Goal: Information Seeking & Learning: Learn about a topic

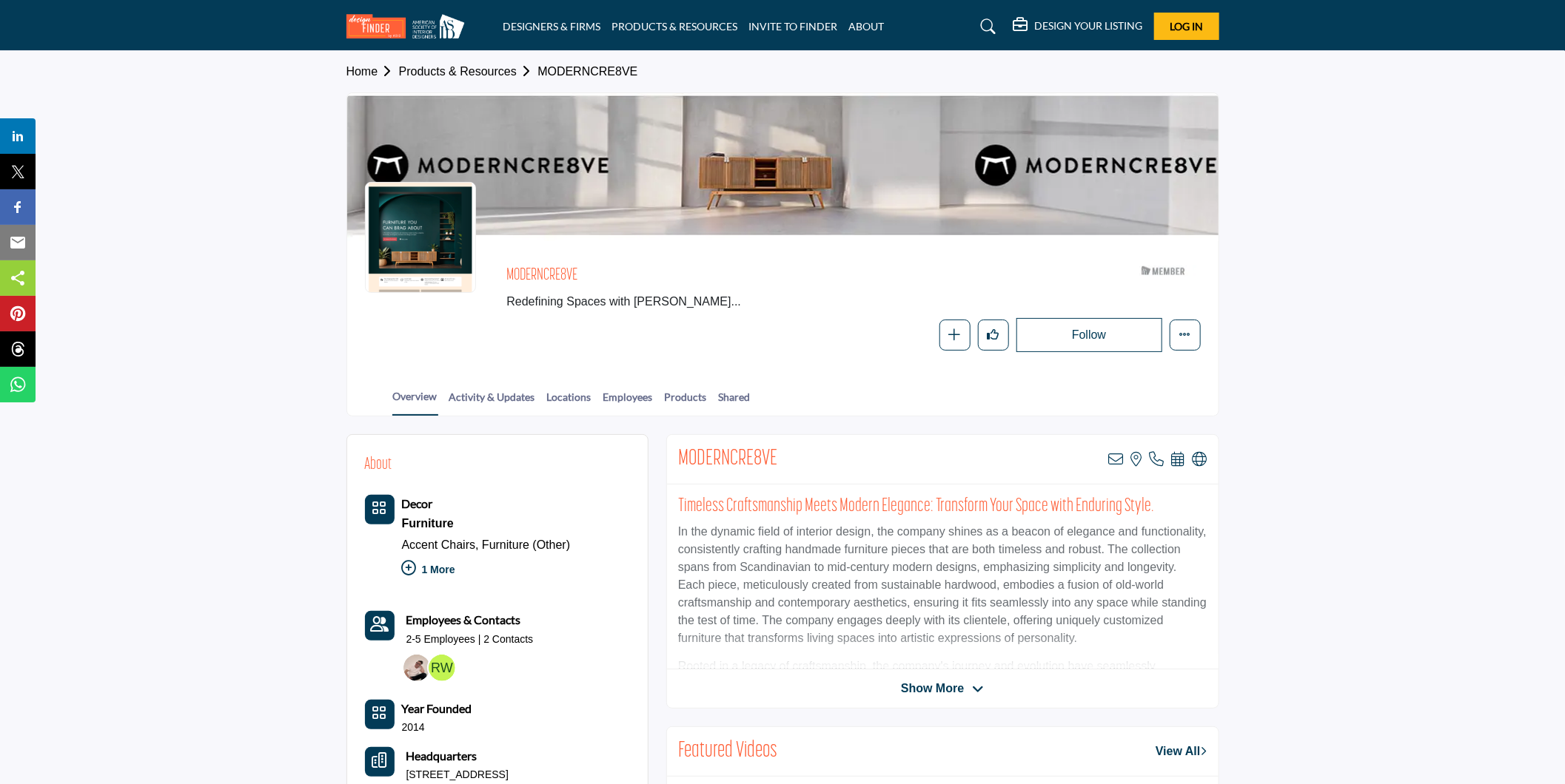
click at [370, 31] on img at bounding box center [409, 26] width 126 height 25
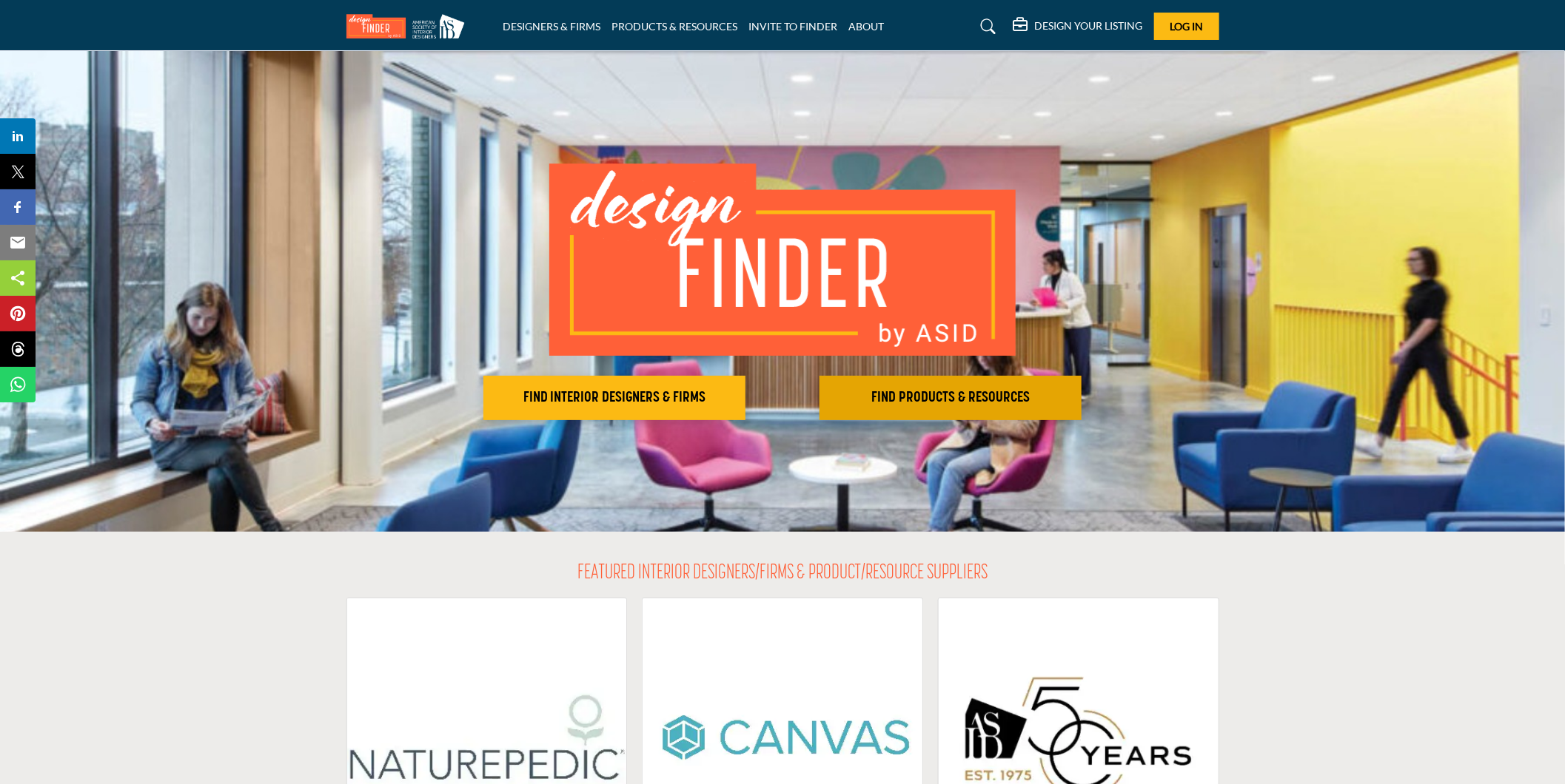
click at [741, 401] on h2 "FIND PRODUCTS & RESOURCES" at bounding box center [614, 398] width 253 height 18
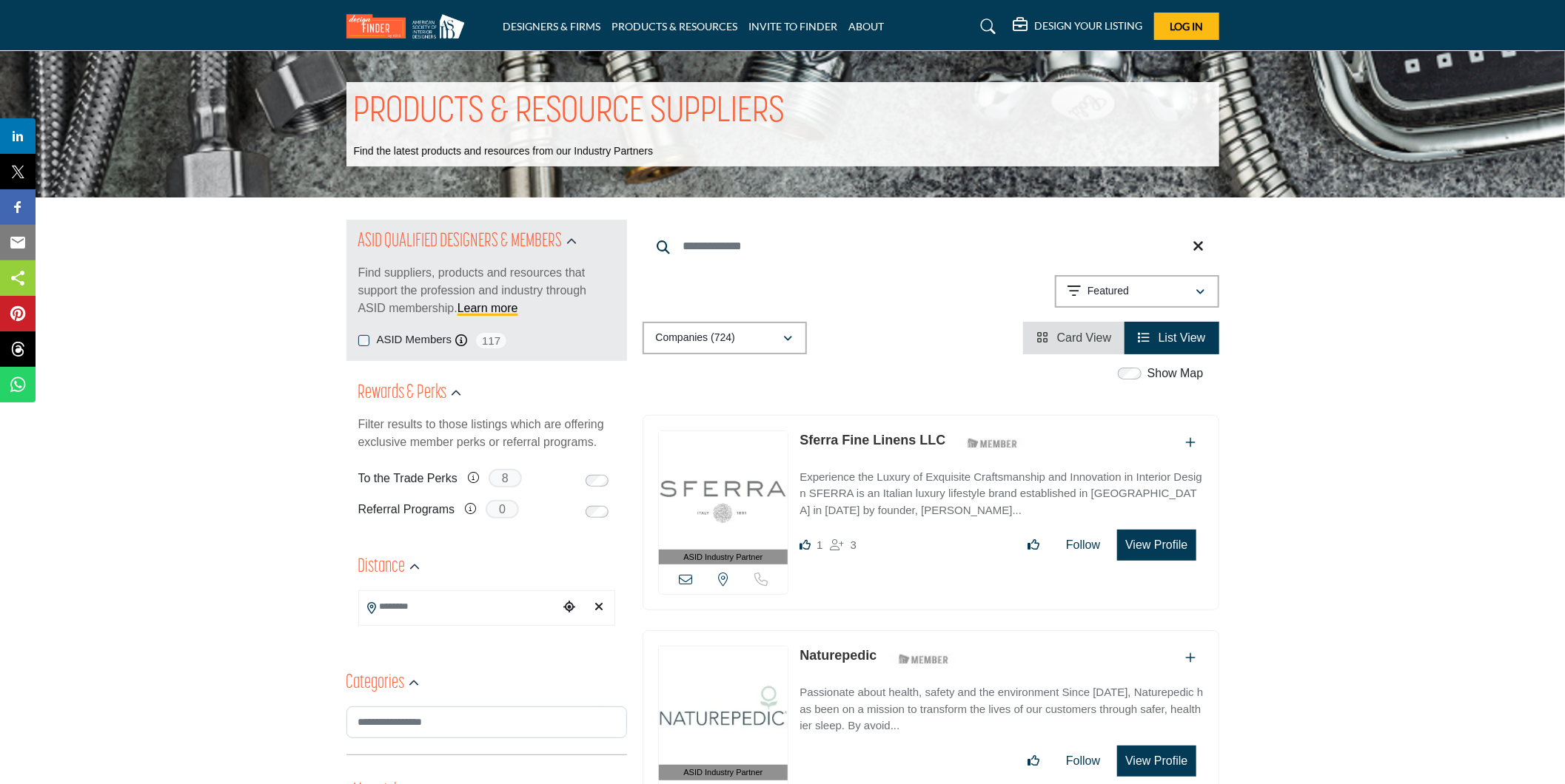
click at [1083, 19] on h5 "DESIGN YOUR LISTING" at bounding box center [1088, 25] width 108 height 13
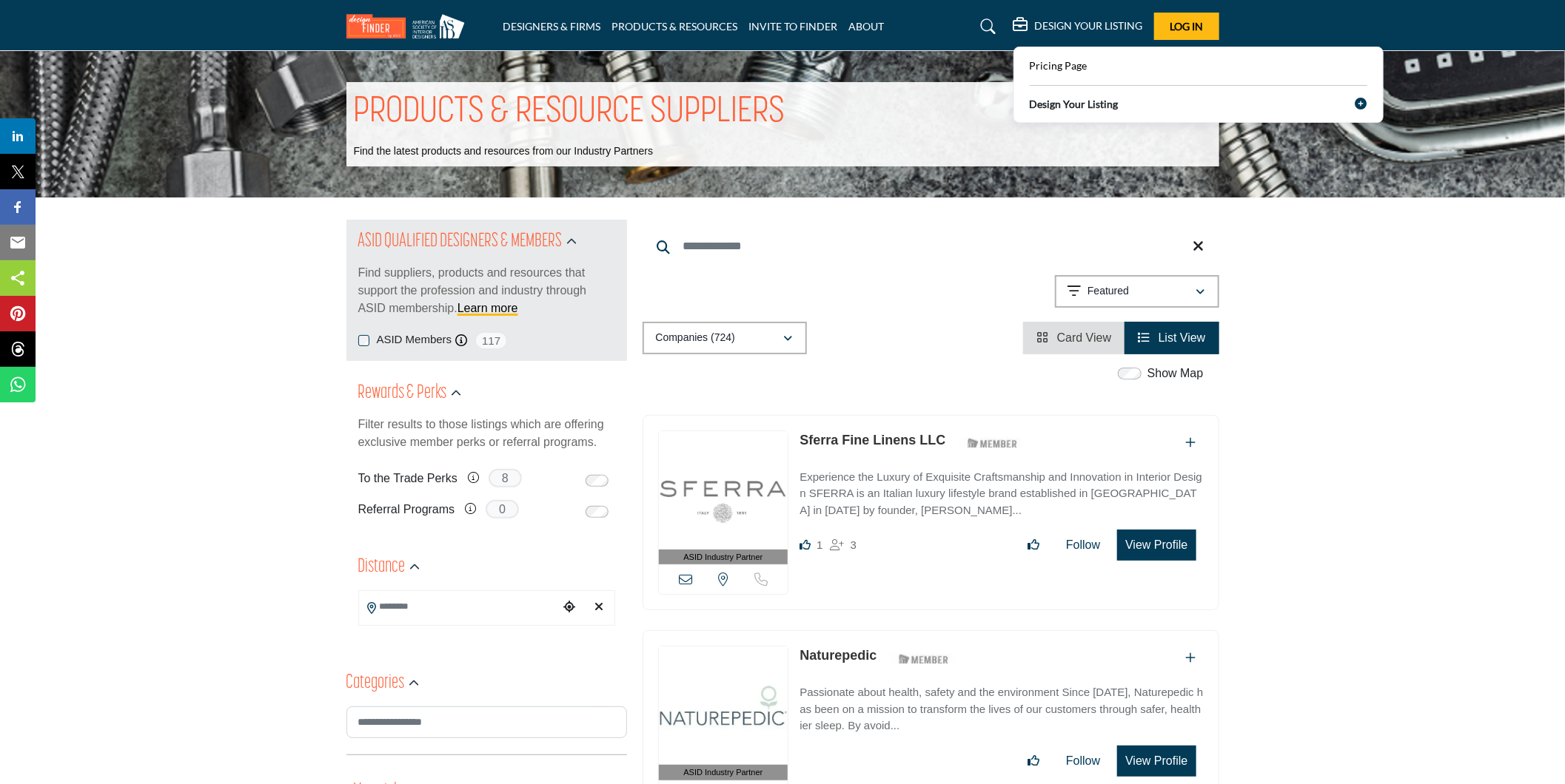
drag, startPoint x: 1083, startPoint y: 19, endPoint x: 1049, endPoint y: 34, distance: 37.2
click at [1049, 34] on div "DESIGN YOUR LISTING" at bounding box center [1078, 27] width 130 height 18
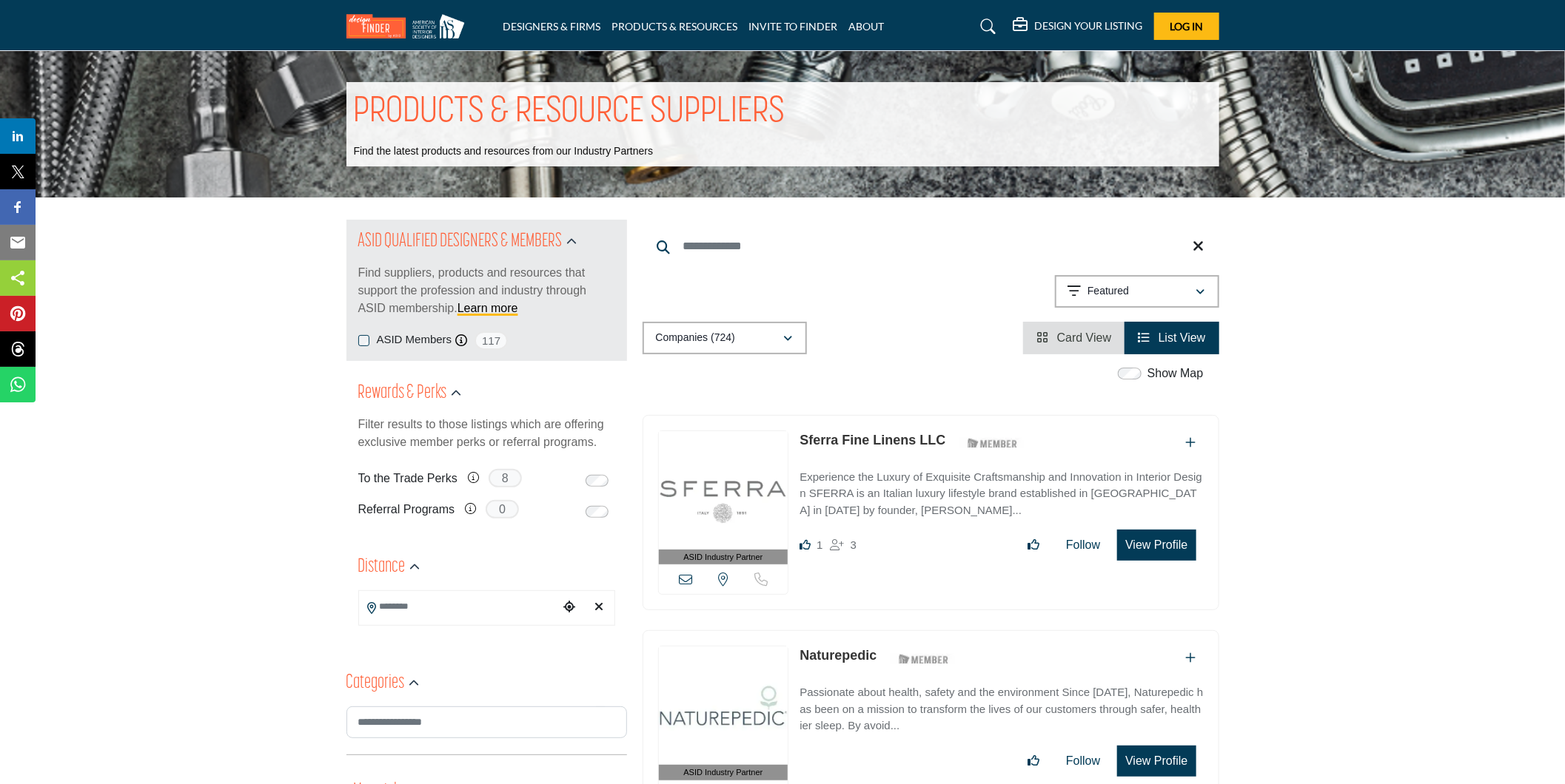
click at [1055, 31] on h5 "DESIGN YOUR LISTING" at bounding box center [1088, 25] width 108 height 13
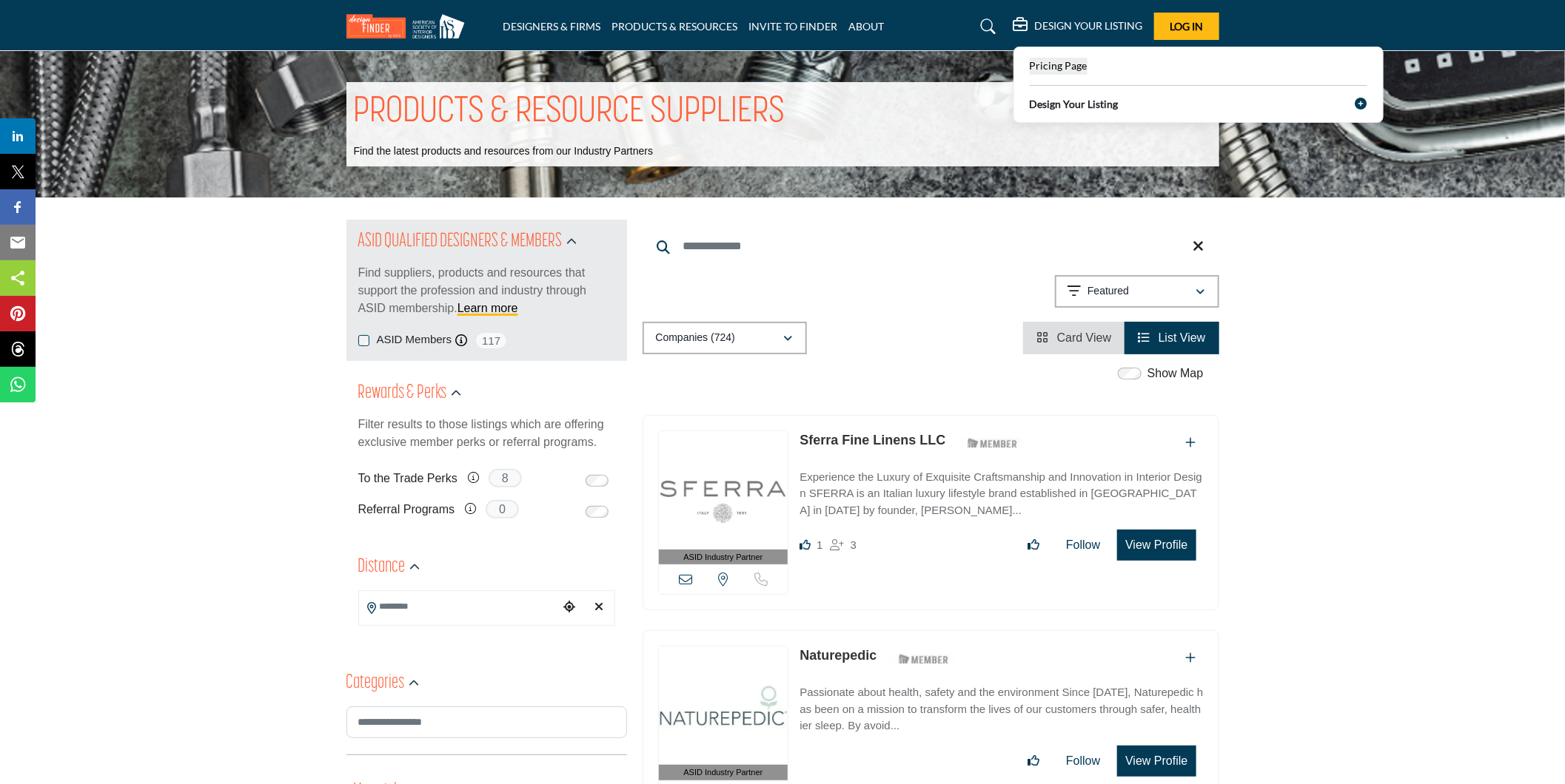
click at [1067, 64] on span "Pricing Page" at bounding box center [1058, 65] width 58 height 13
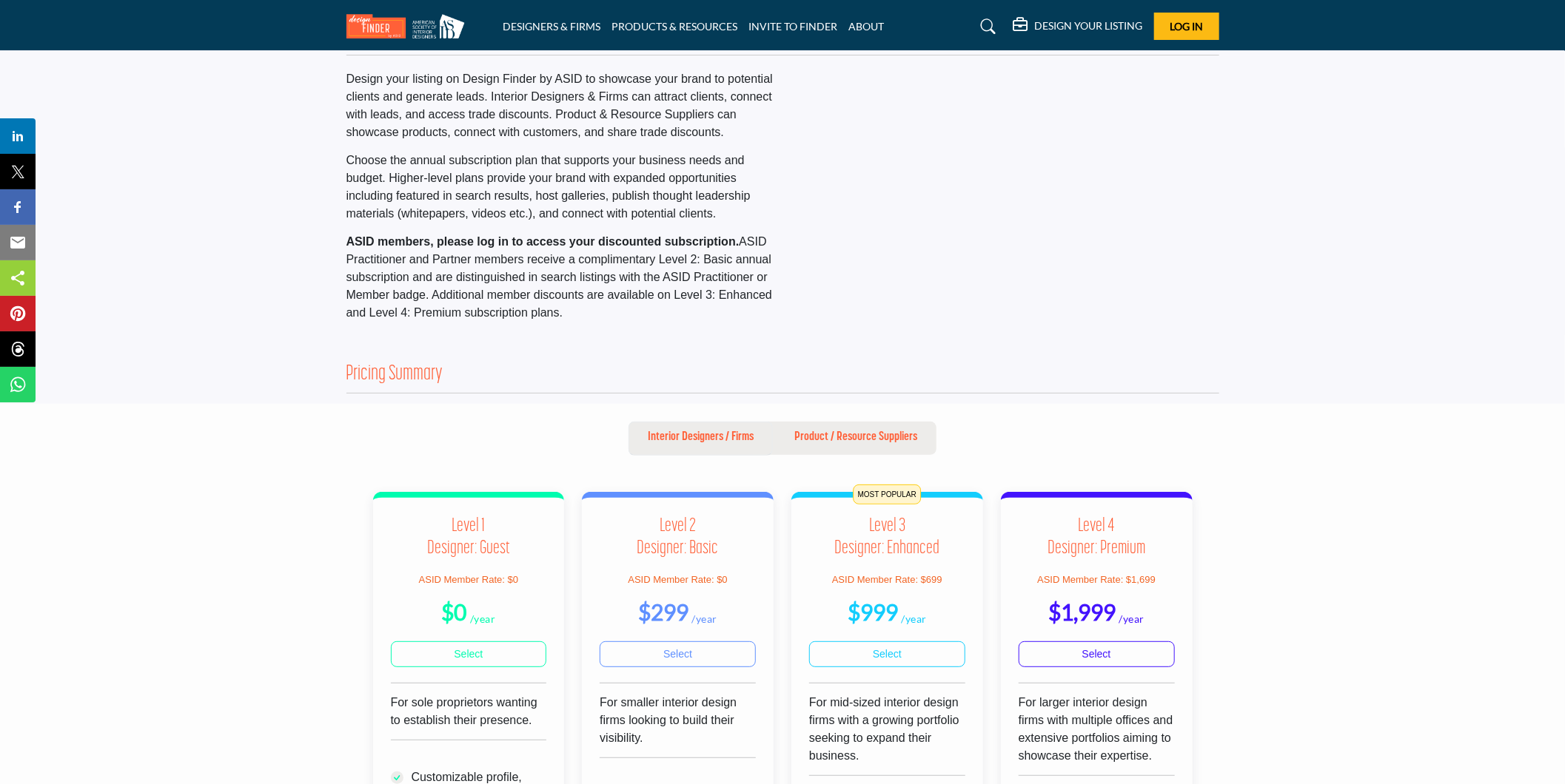
scroll to position [82, 0]
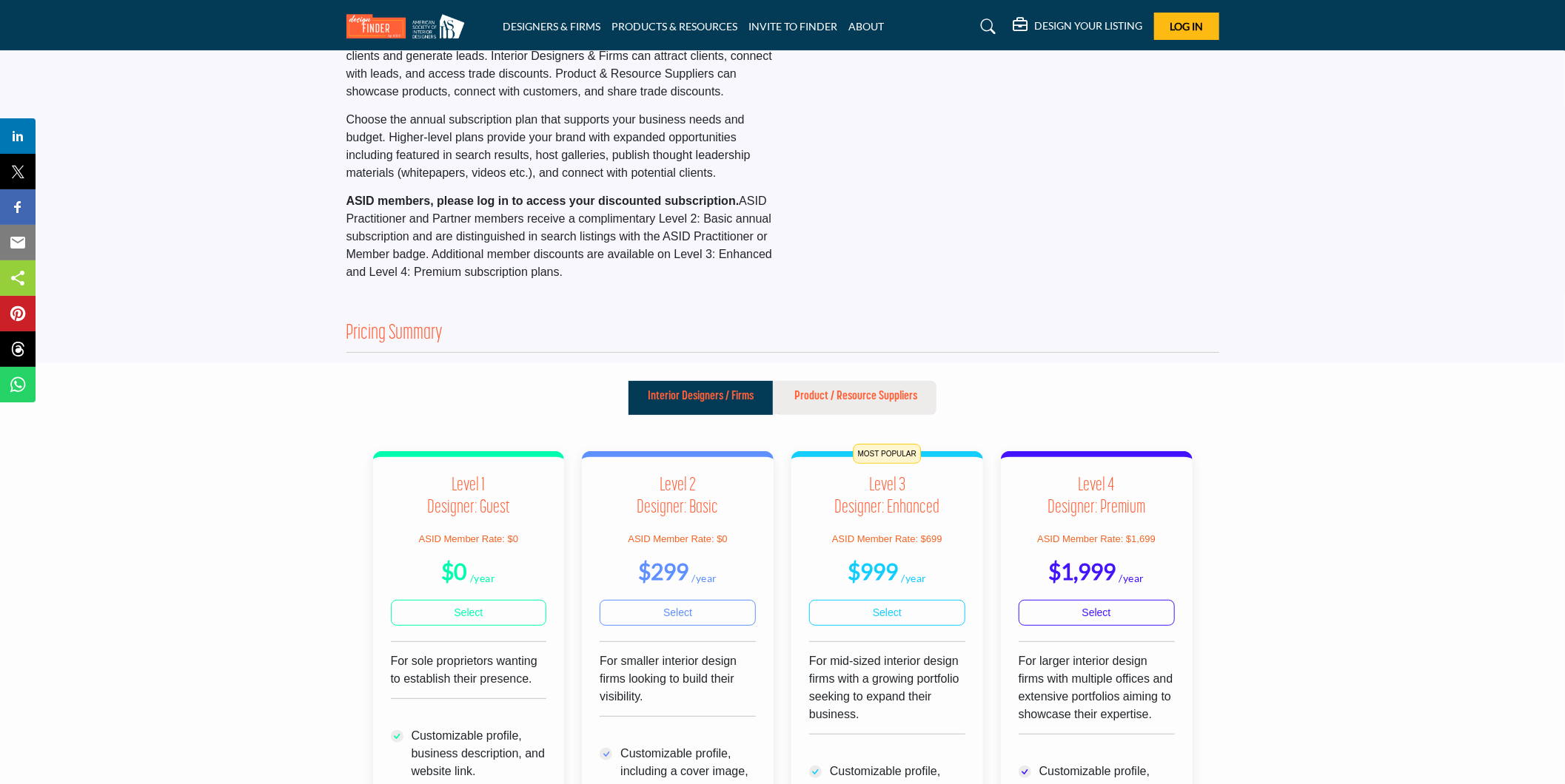
click at [869, 396] on p "Product / Resource Suppliers" at bounding box center [856, 396] width 123 height 18
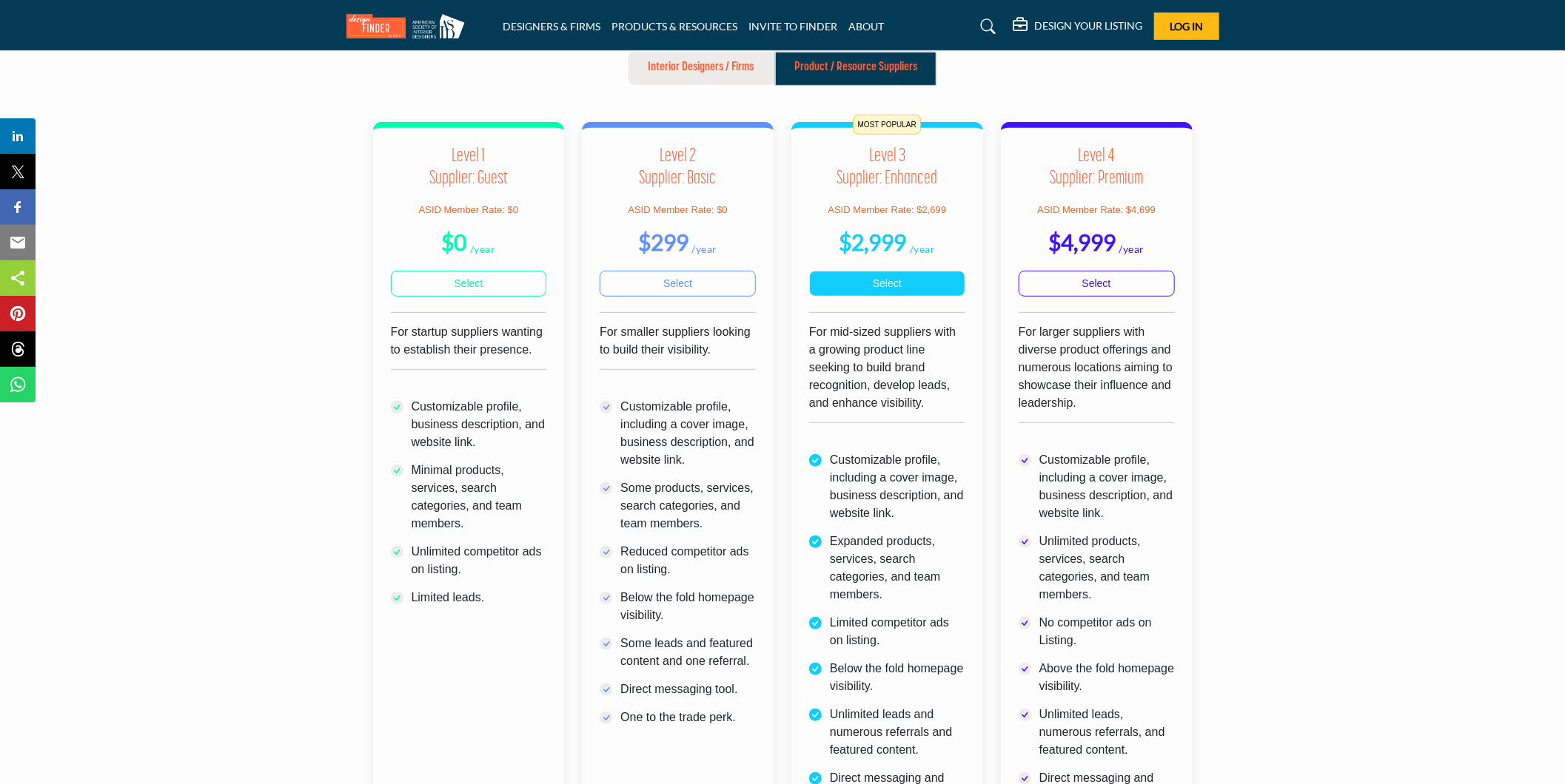
scroll to position [410, 0]
click at [986, 30] on icon at bounding box center [988, 26] width 15 height 15
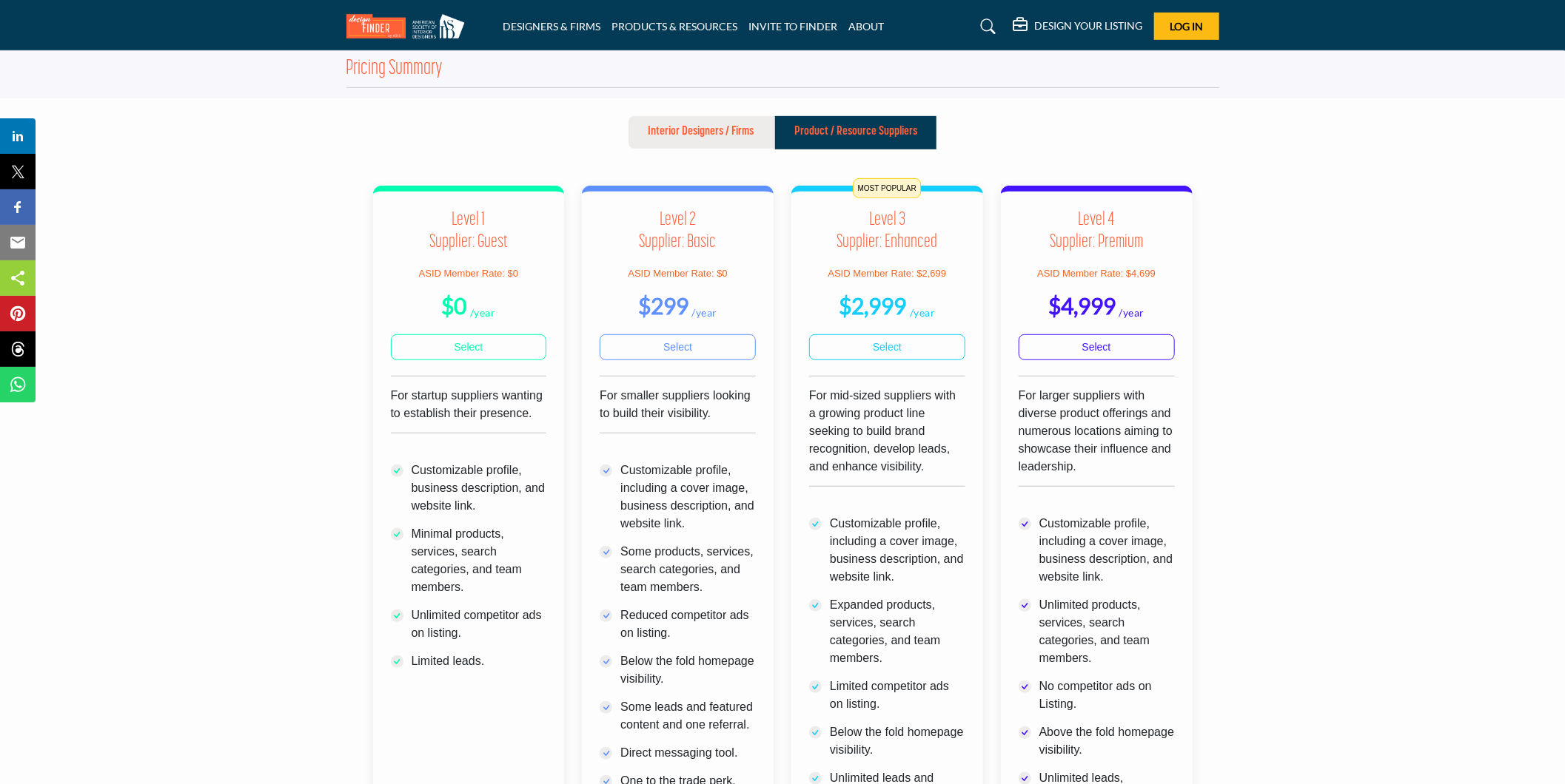
scroll to position [474, 0]
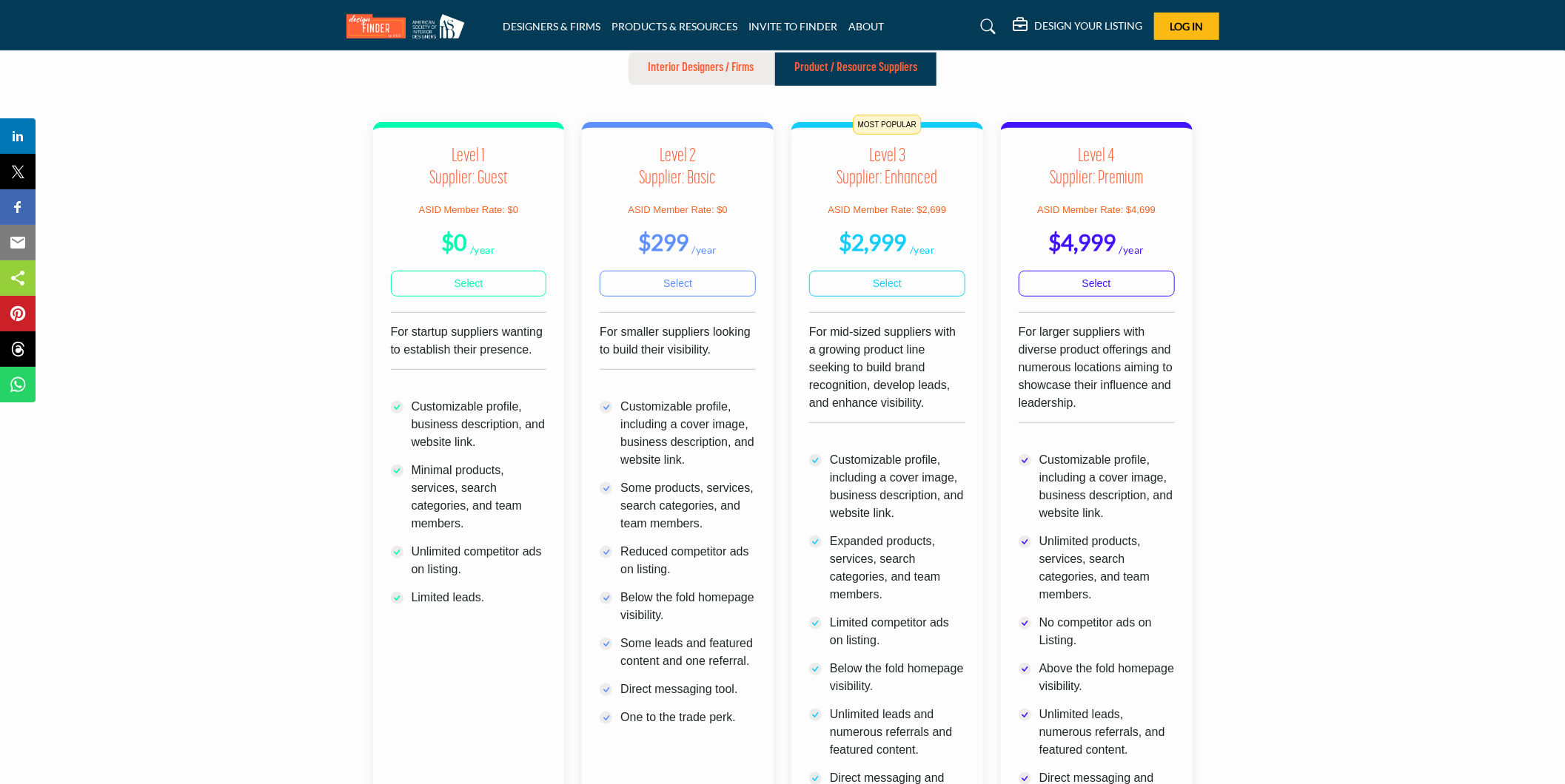
click at [986, 26] on icon at bounding box center [988, 26] width 15 height 15
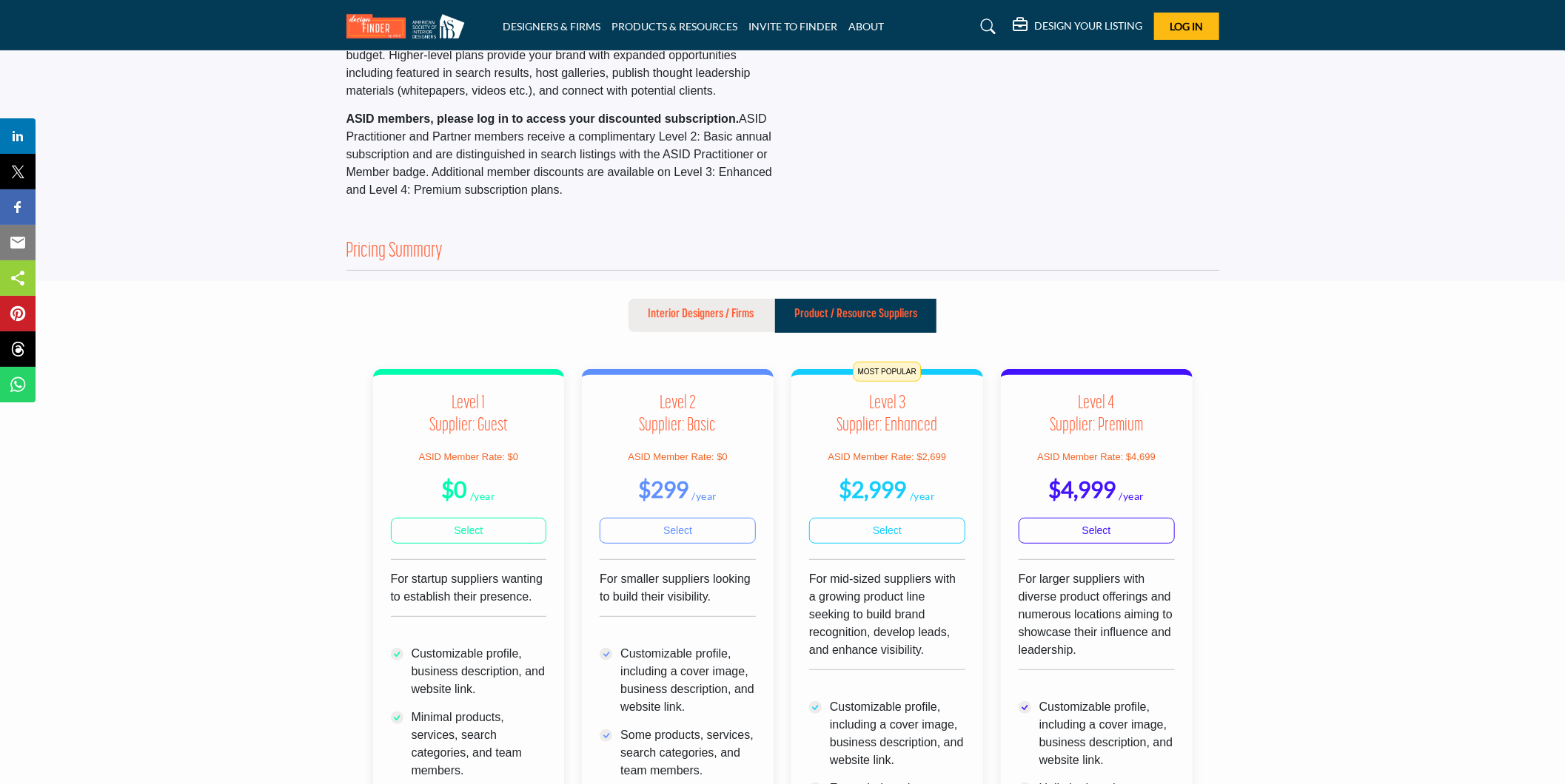
scroll to position [0, 0]
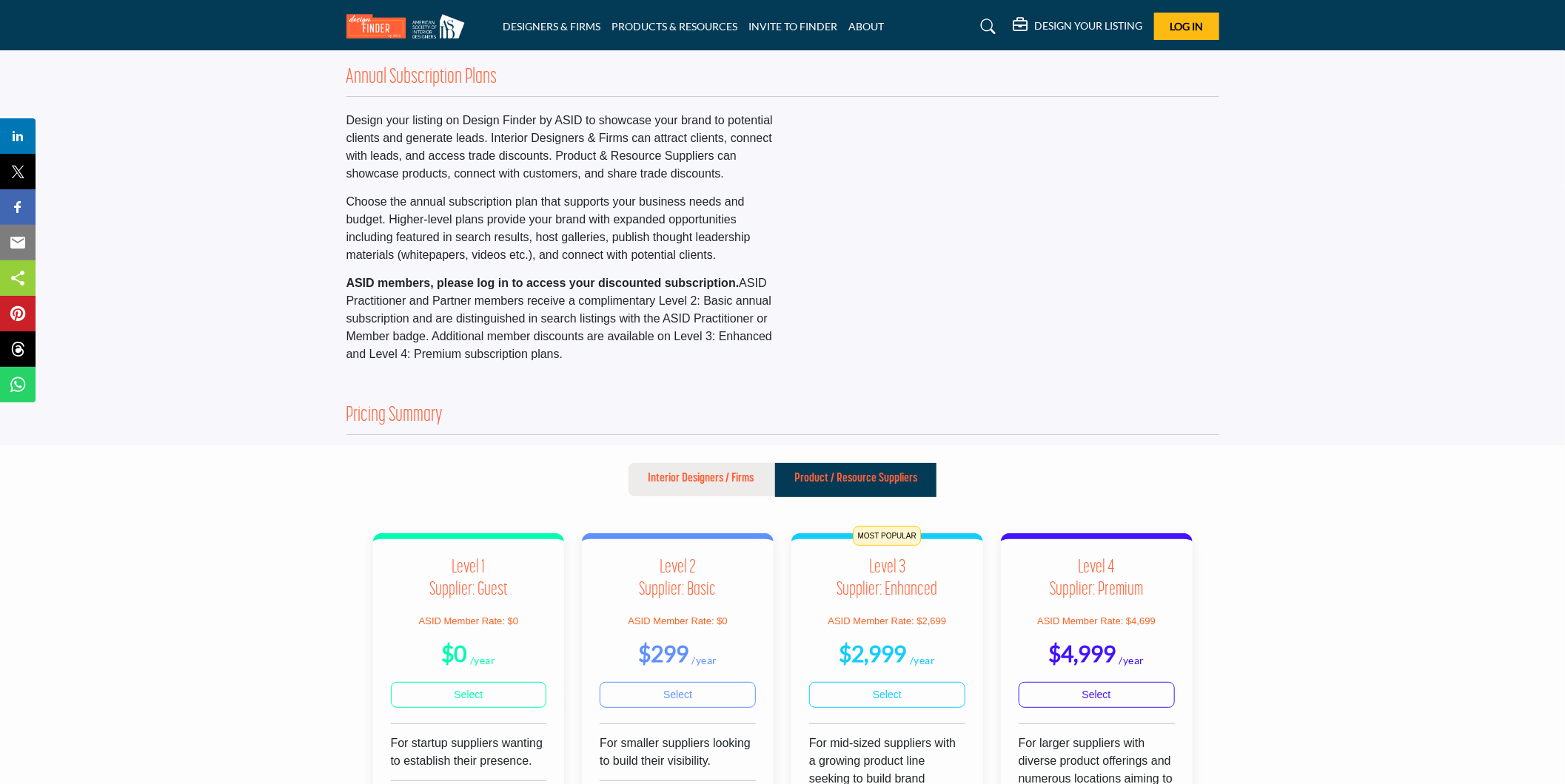
click at [979, 33] on link at bounding box center [986, 27] width 40 height 24
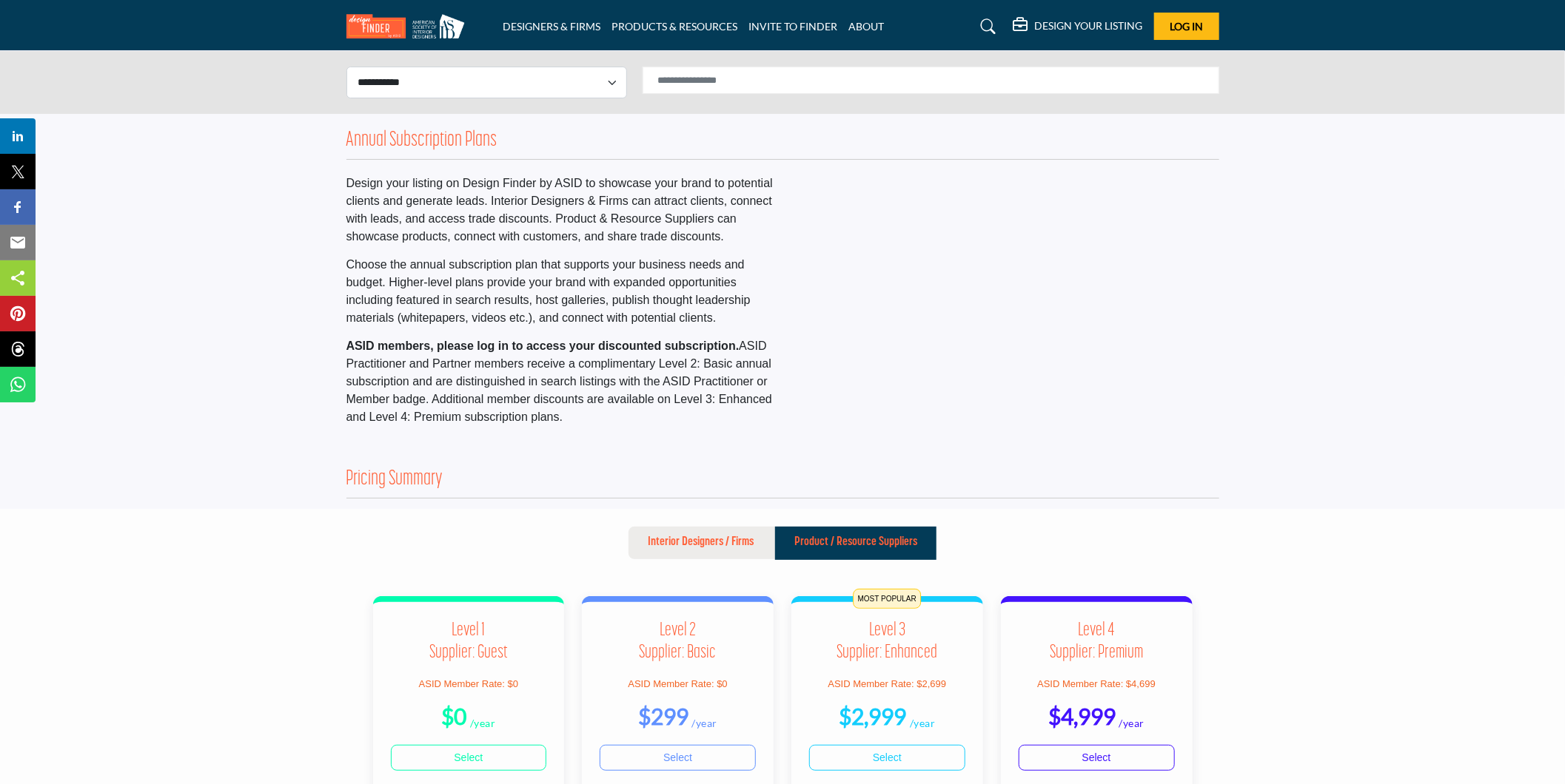
click at [940, 63] on div "**********" at bounding box center [782, 81] width 1565 height 62
click at [539, 84] on select "**********" at bounding box center [486, 82] width 281 height 32
select select "**********"
click at [346, 66] on select "**********" at bounding box center [486, 82] width 281 height 32
click at [692, 77] on input "Search Solutions" at bounding box center [930, 80] width 576 height 28
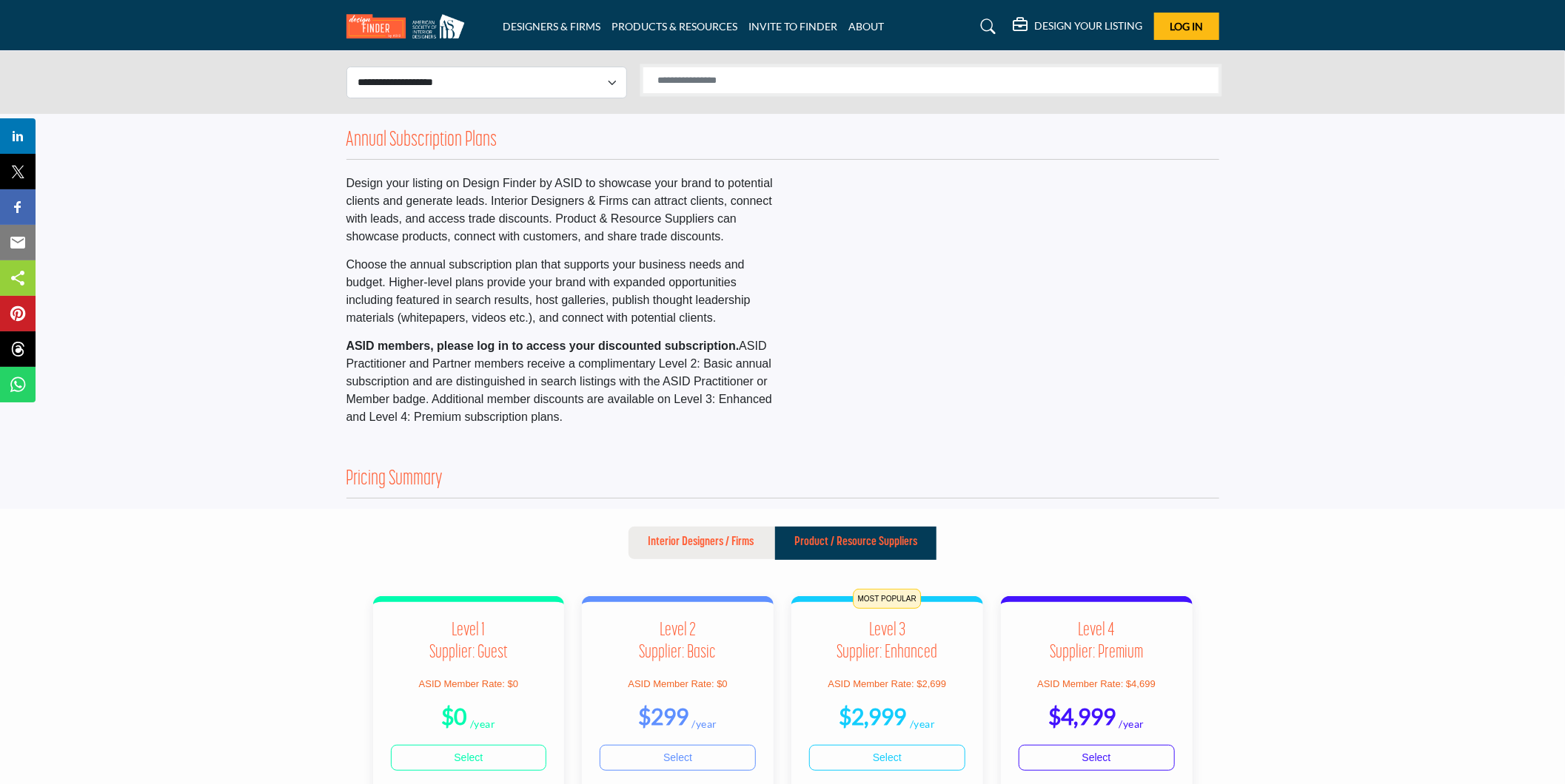
type input "**********"
click at [1180, 76] on input "**********" at bounding box center [930, 80] width 576 height 28
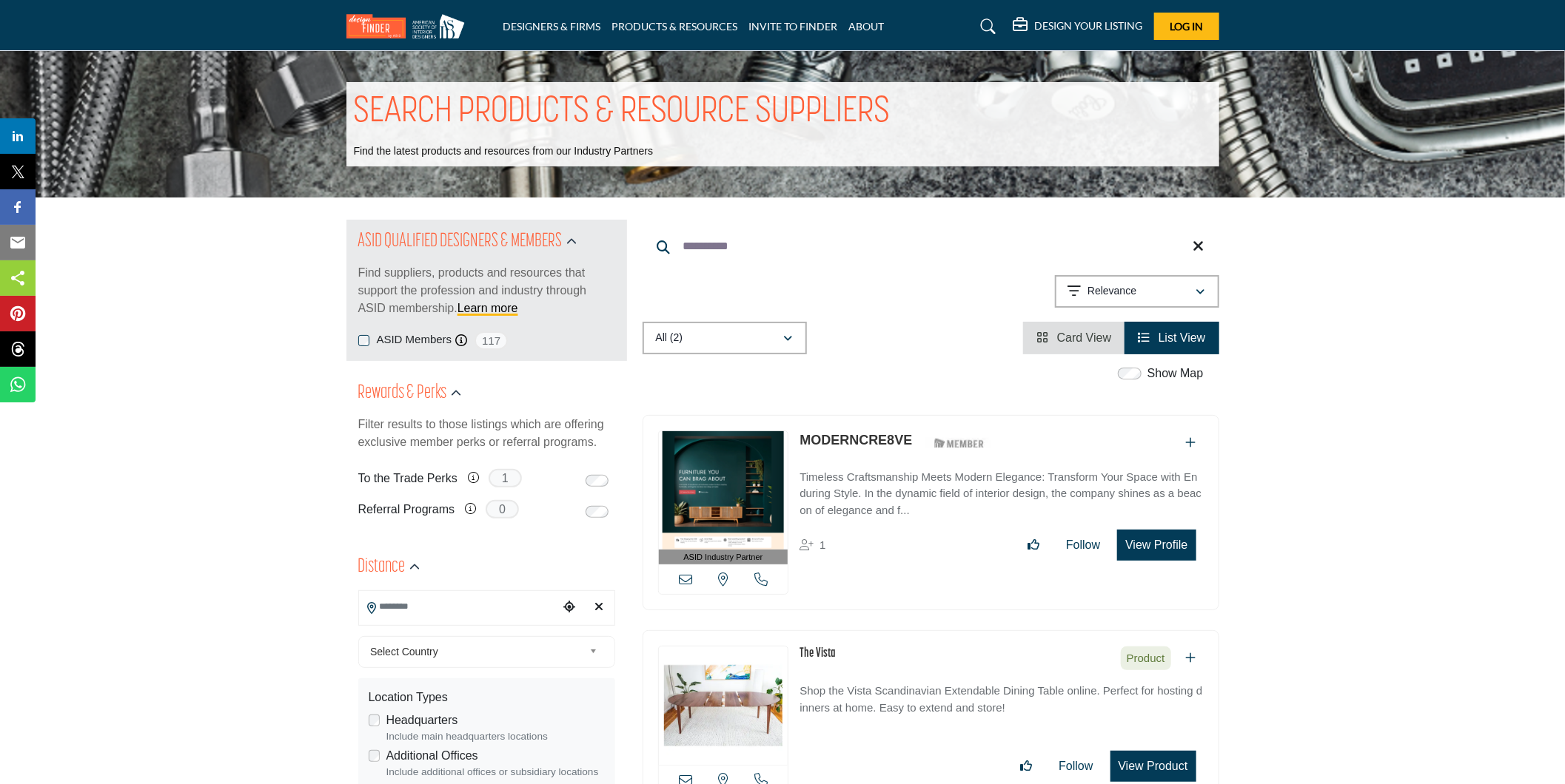
click at [860, 439] on link "MODERNCRE8VE" at bounding box center [855, 440] width 112 height 15
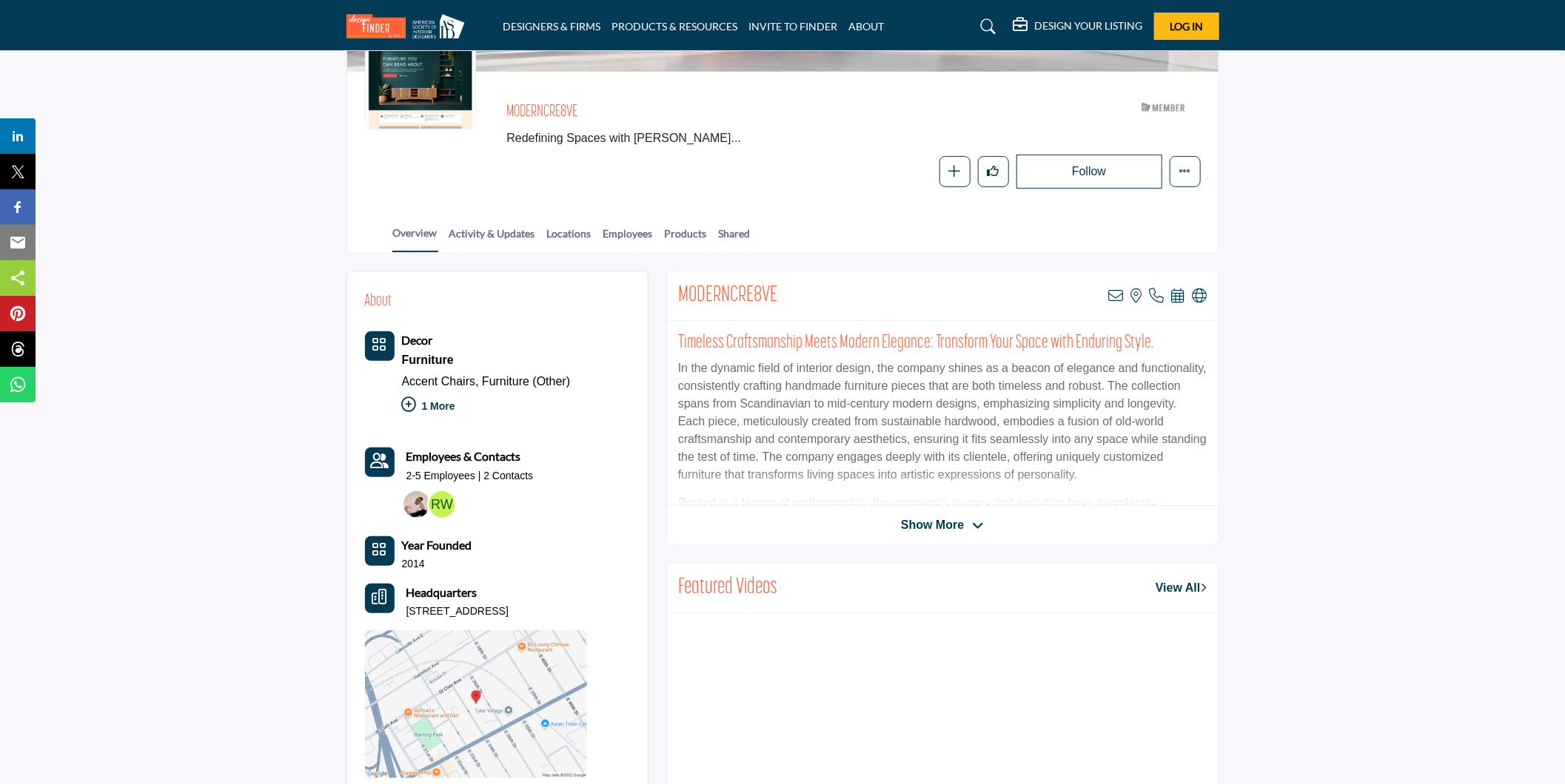
scroll to position [165, 0]
click at [921, 522] on span "Show More" at bounding box center [931, 524] width 62 height 18
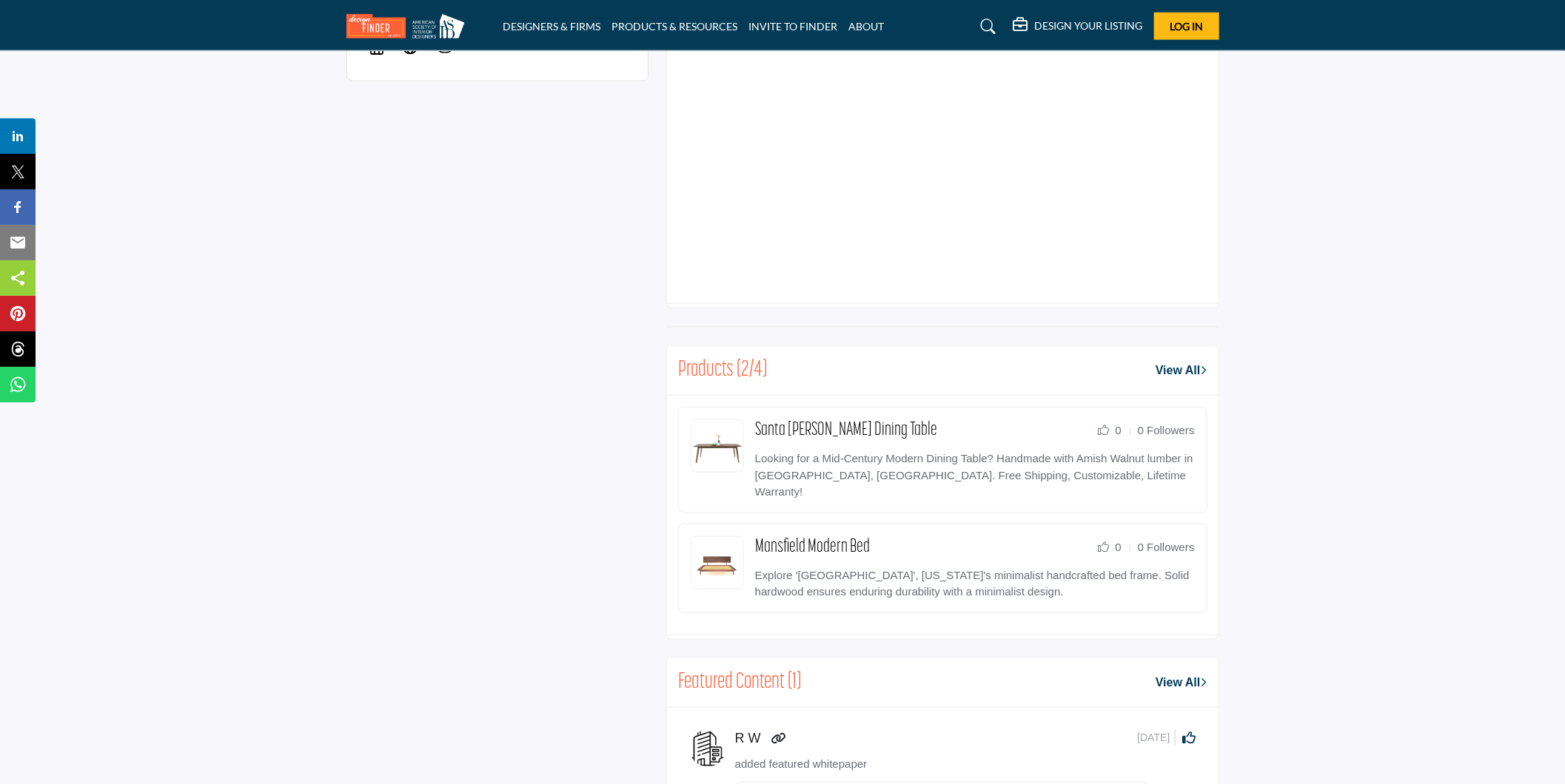
scroll to position [986, 0]
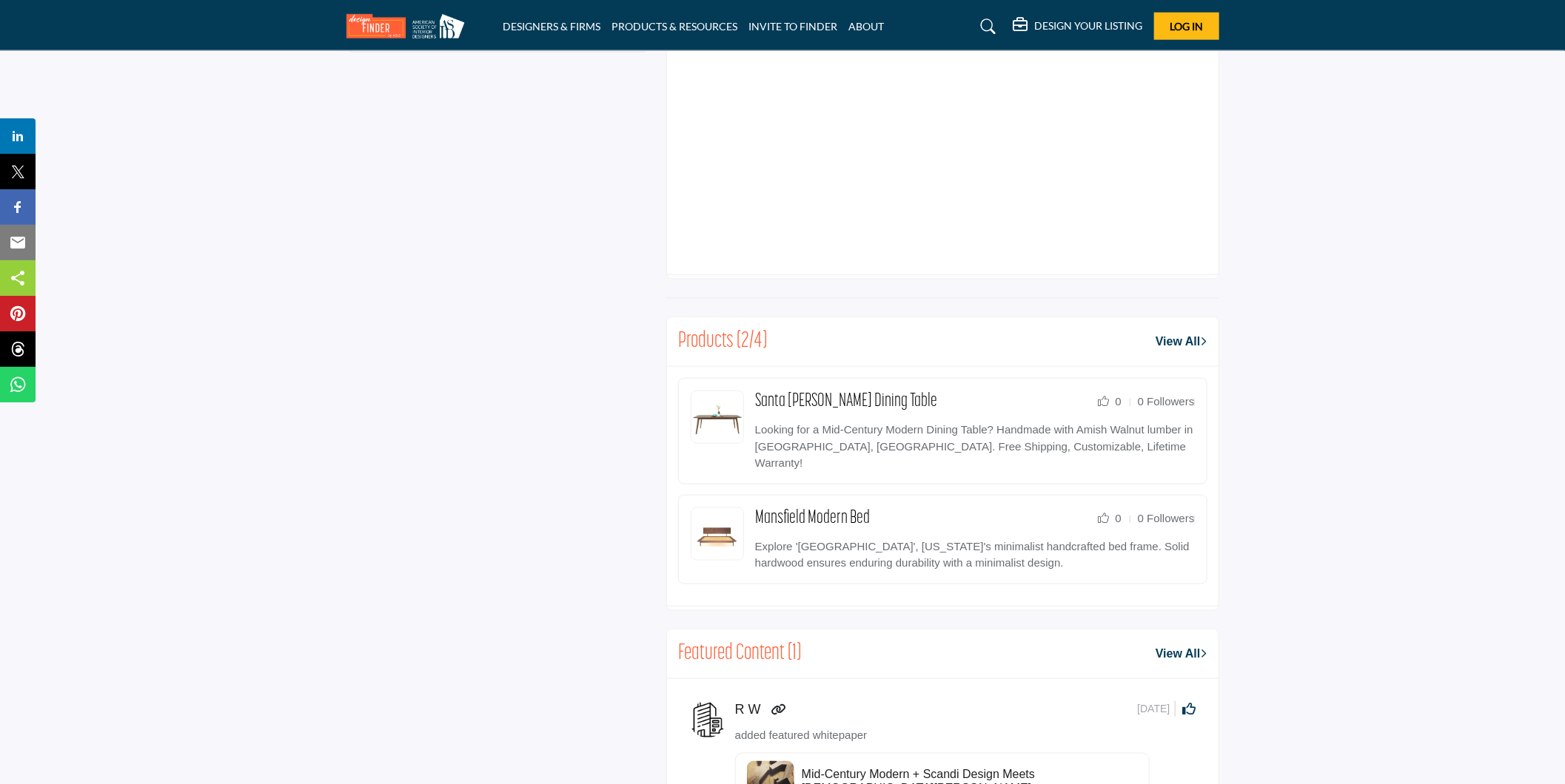
click at [1186, 337] on link "View All" at bounding box center [1180, 342] width 51 height 18
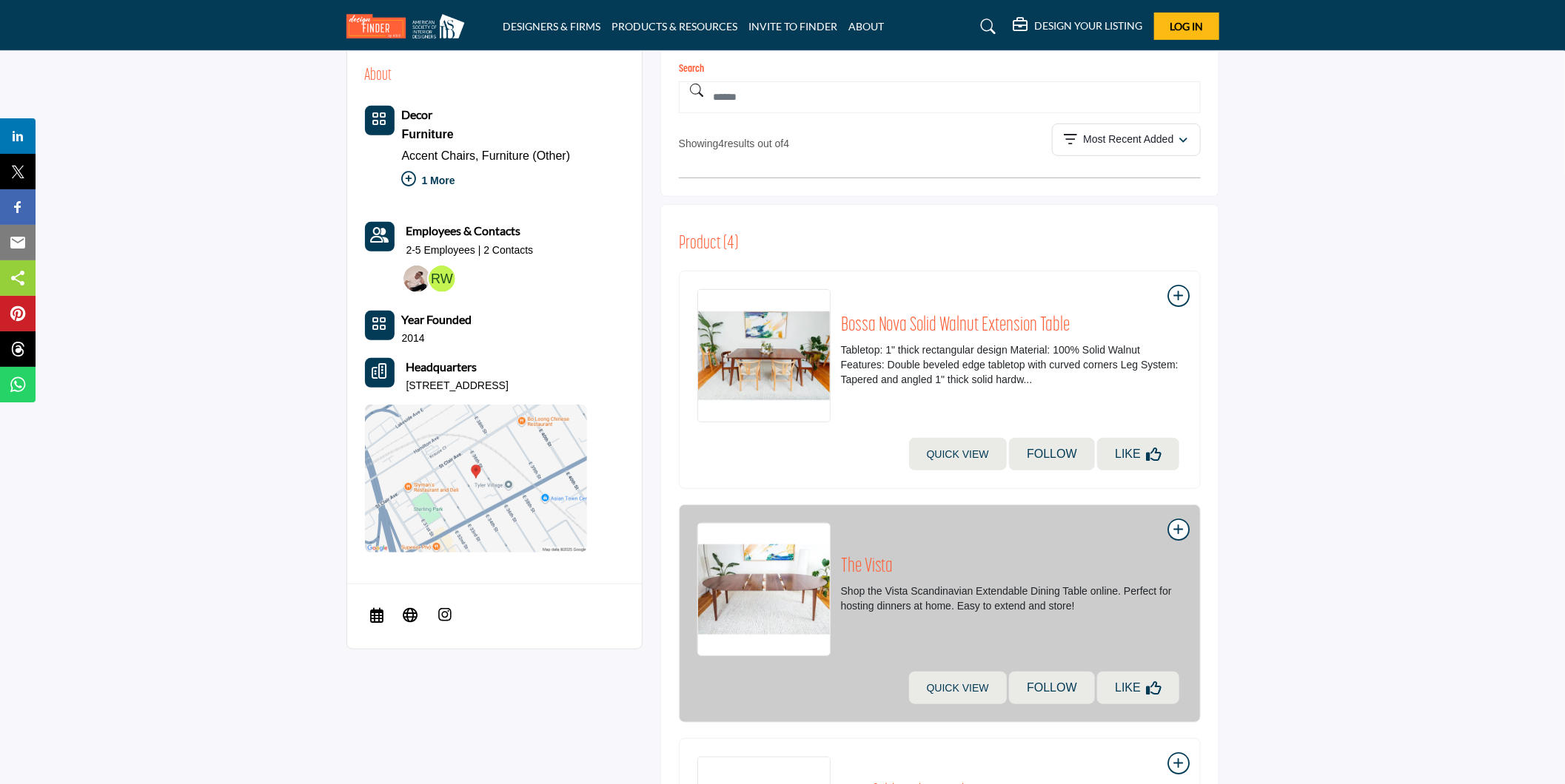
scroll to position [493, 0]
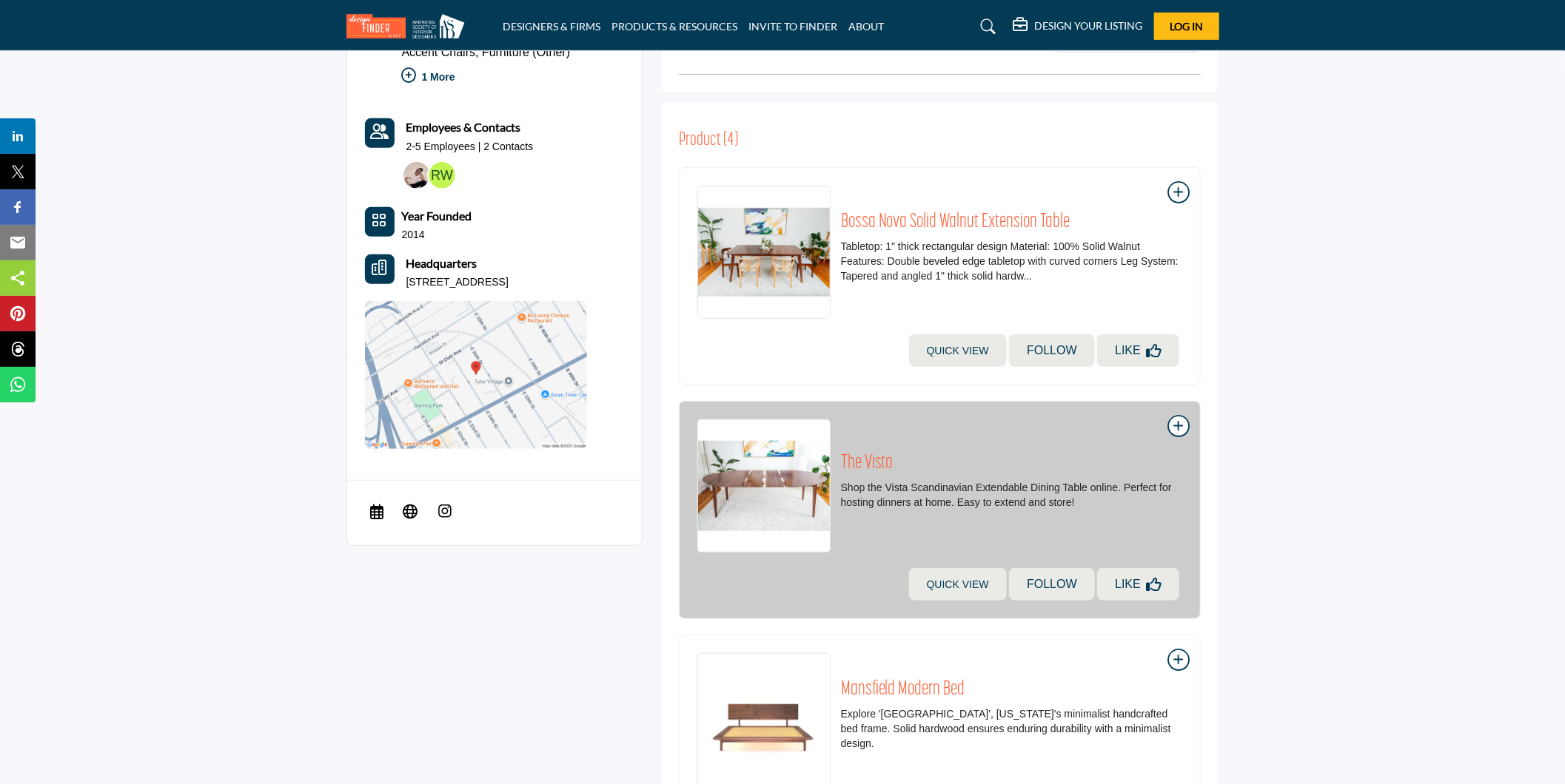
click at [877, 465] on h2 "The Vista" at bounding box center [1012, 464] width 341 height 24
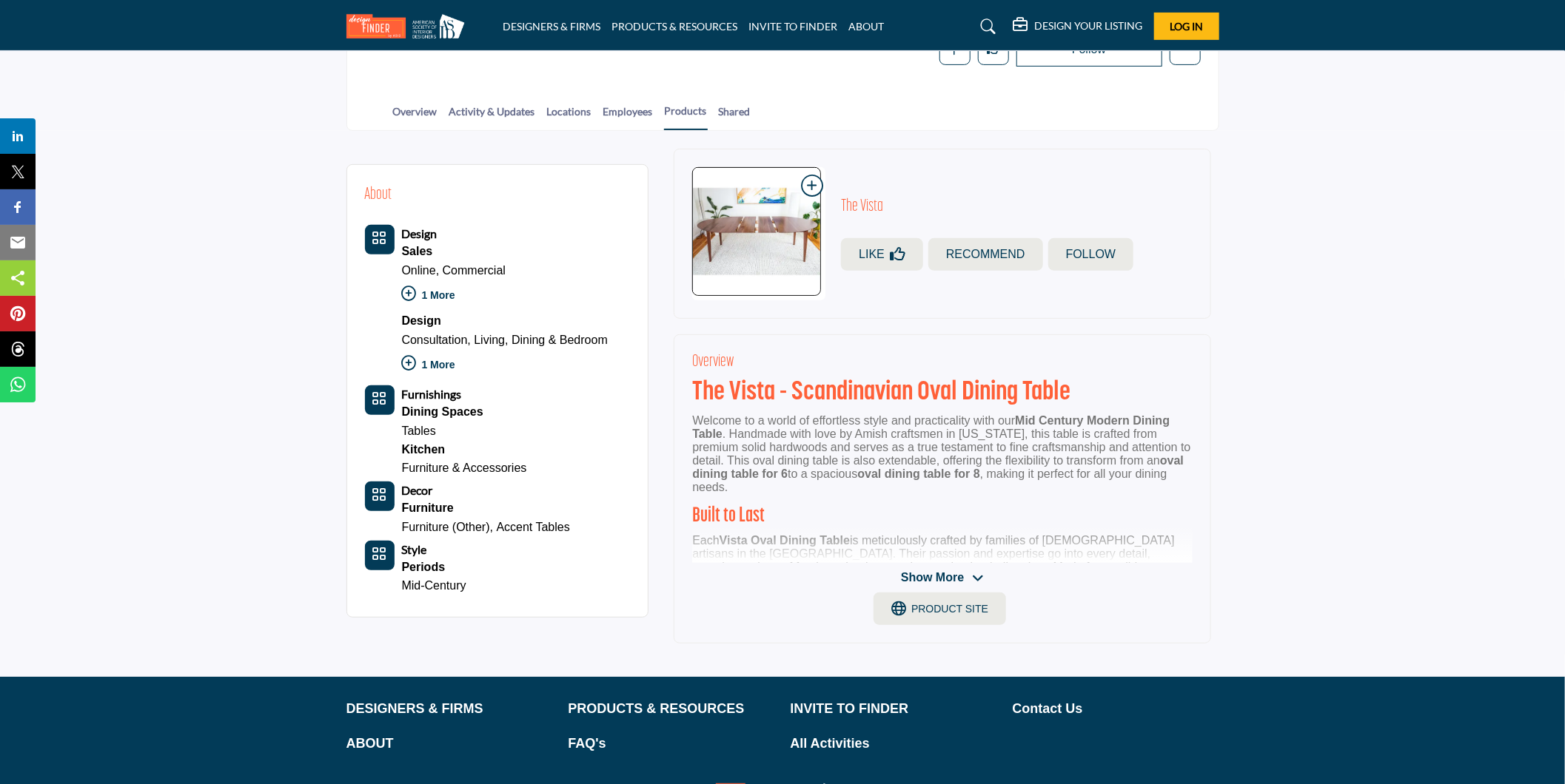
scroll to position [328, 0]
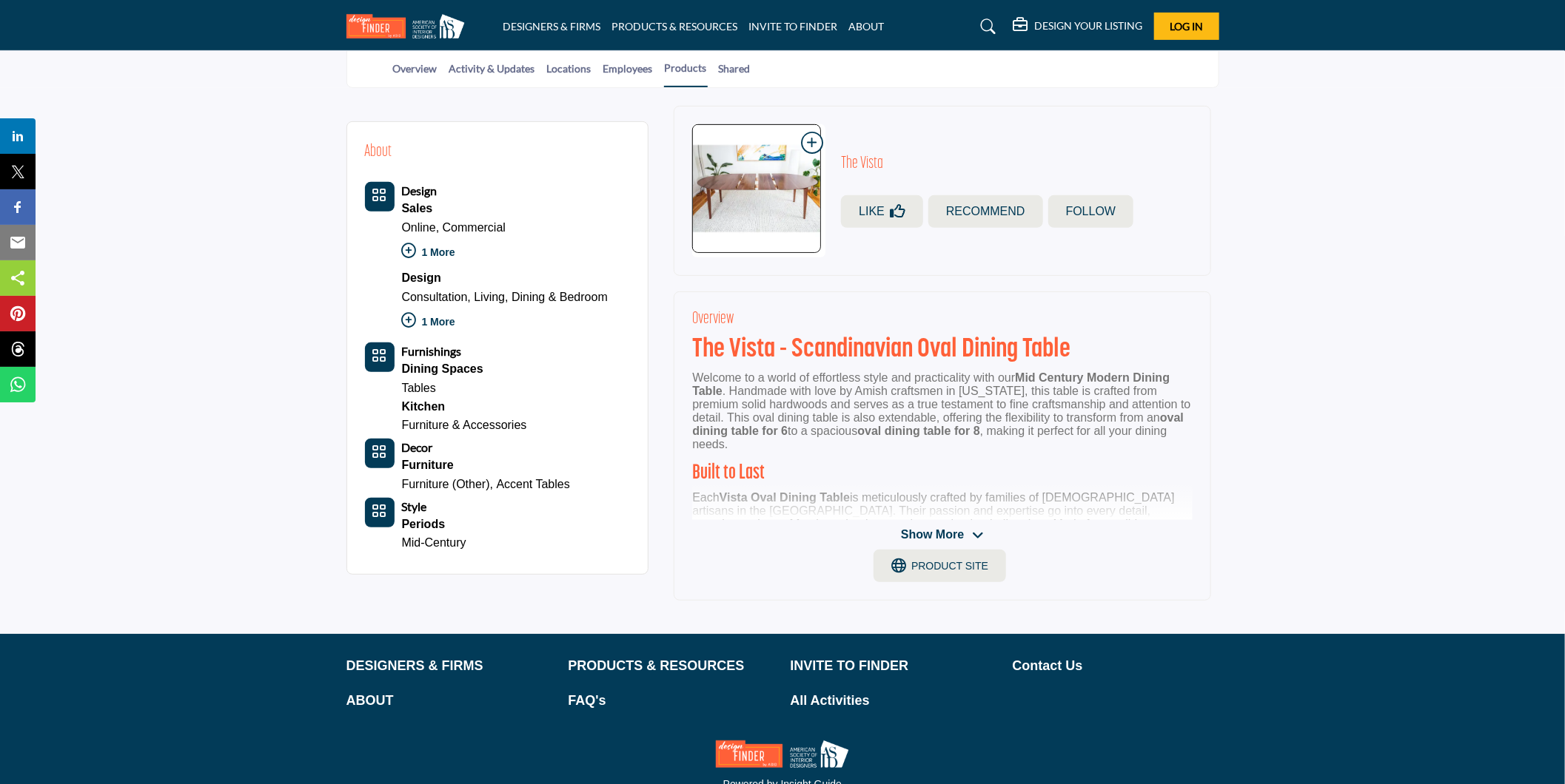
click at [947, 532] on span "Show More" at bounding box center [931, 535] width 62 height 18
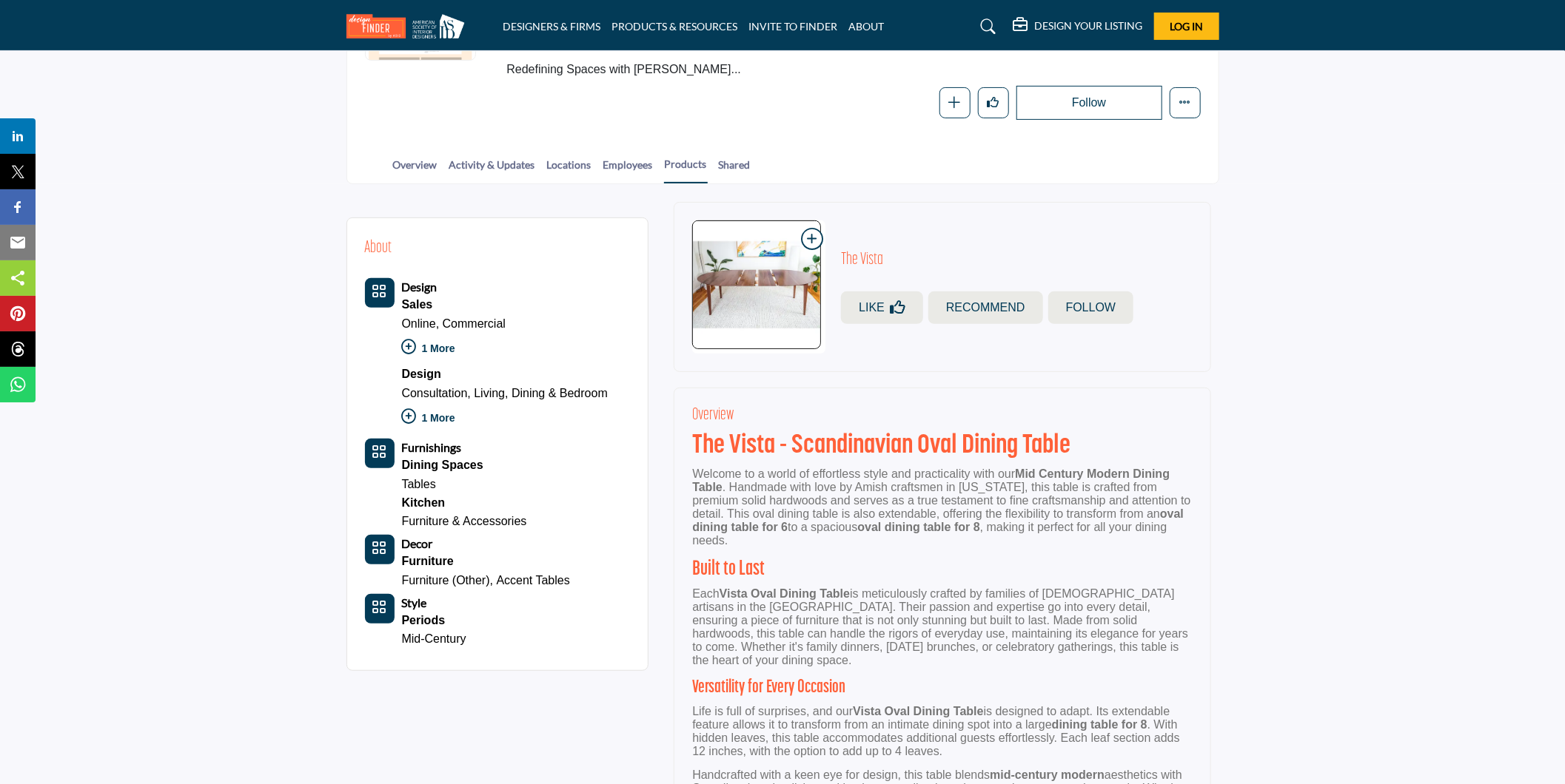
scroll to position [247, 0]
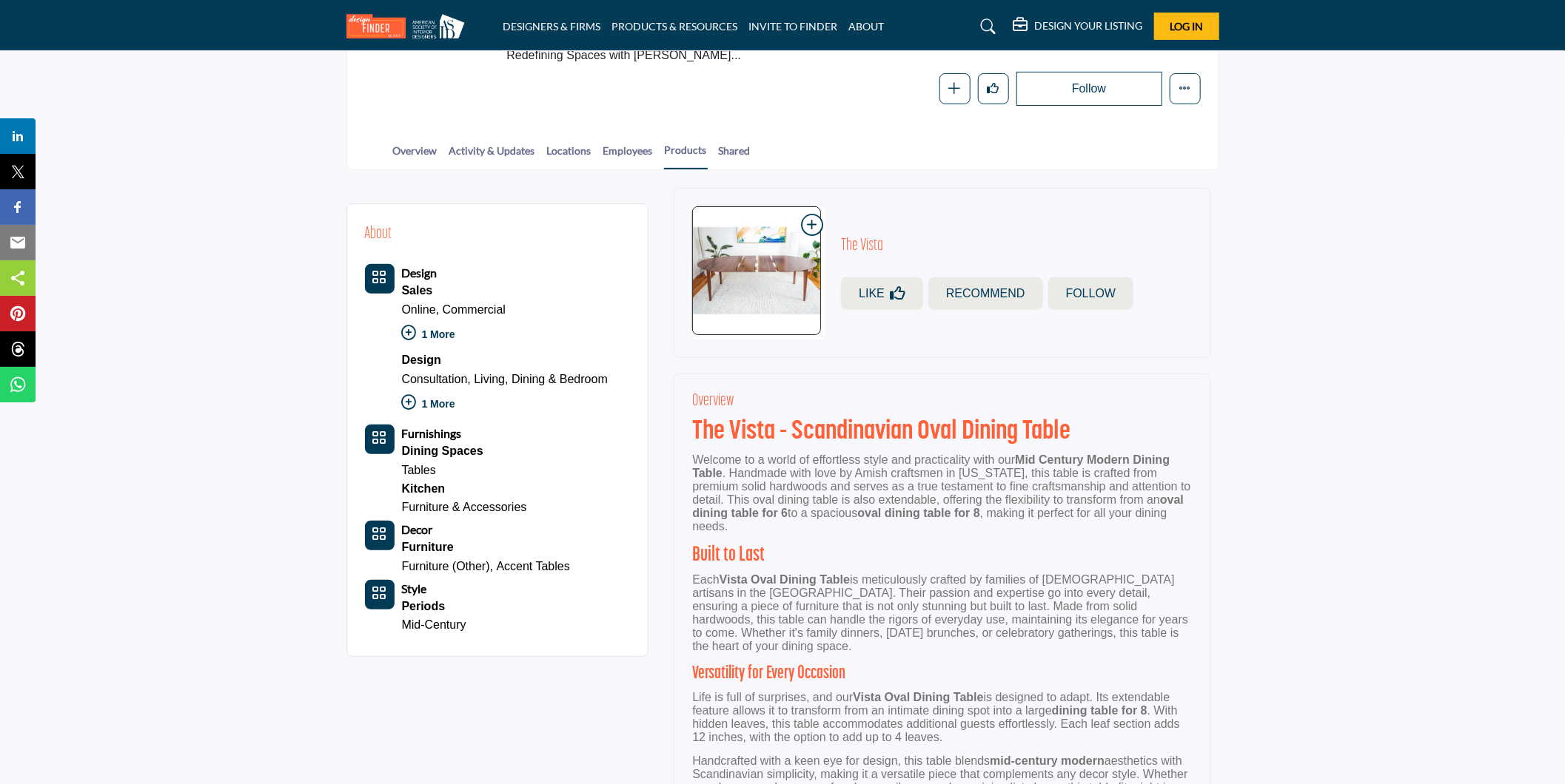
drag, startPoint x: 425, startPoint y: 154, endPoint x: 381, endPoint y: 160, distance: 44.4
click at [381, 160] on div "Overview Activity & Updates Locations Employees Products Shared" at bounding box center [782, 147] width 871 height 46
click at [401, 154] on link "Overview" at bounding box center [416, 156] width 46 height 26
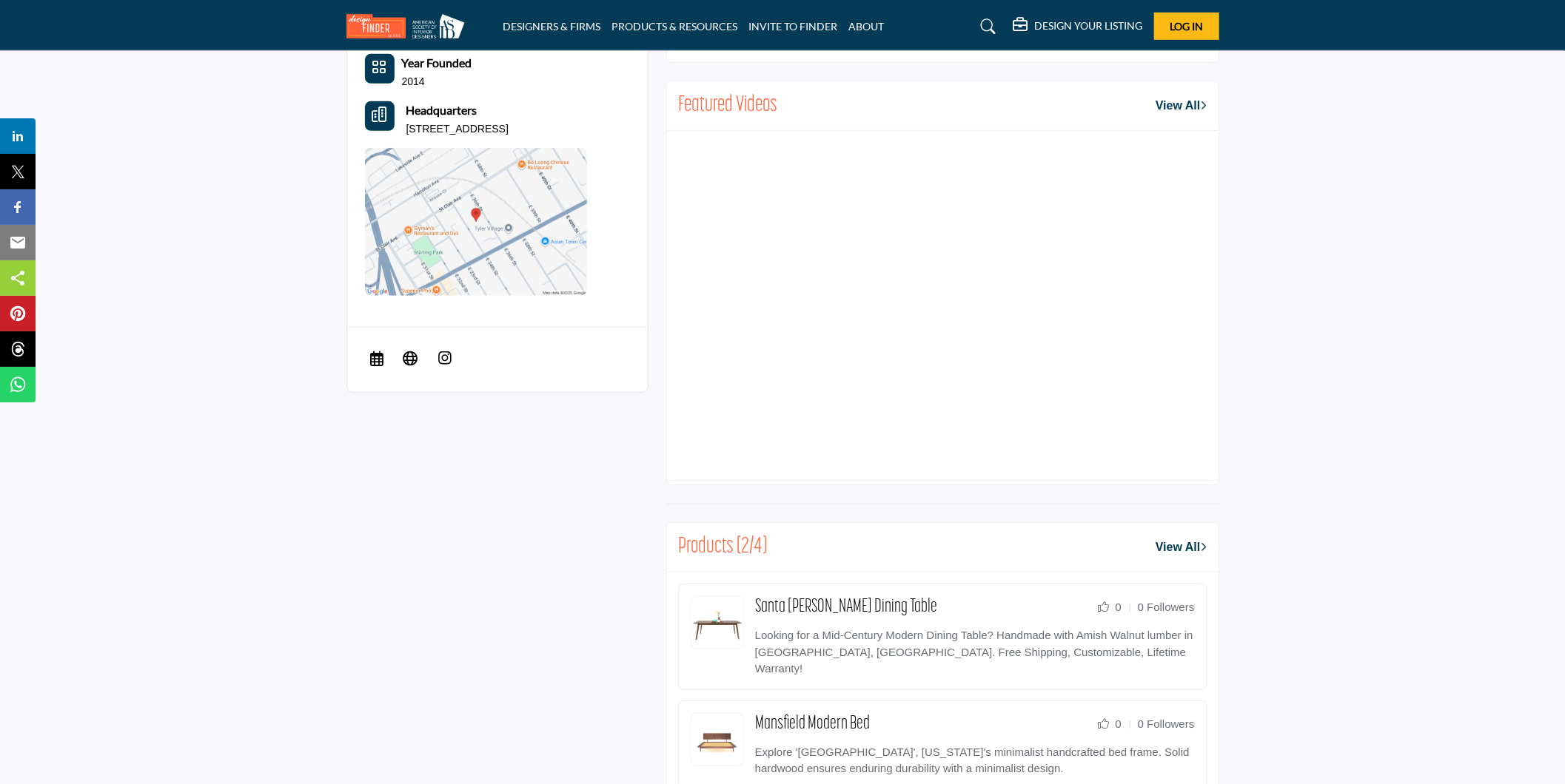
scroll to position [657, 0]
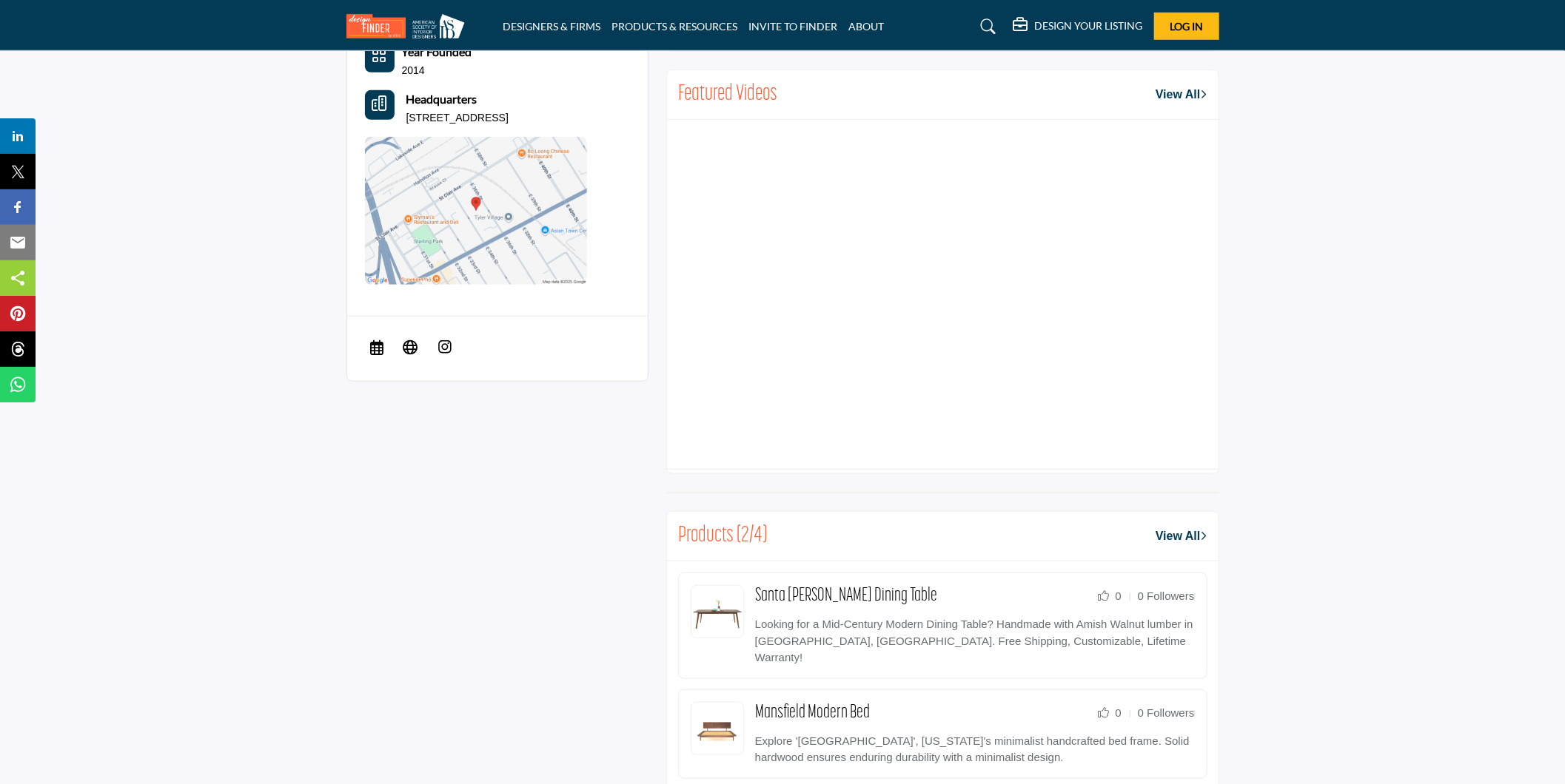
drag, startPoint x: 373, startPoint y: 348, endPoint x: 342, endPoint y: 353, distance: 31.4
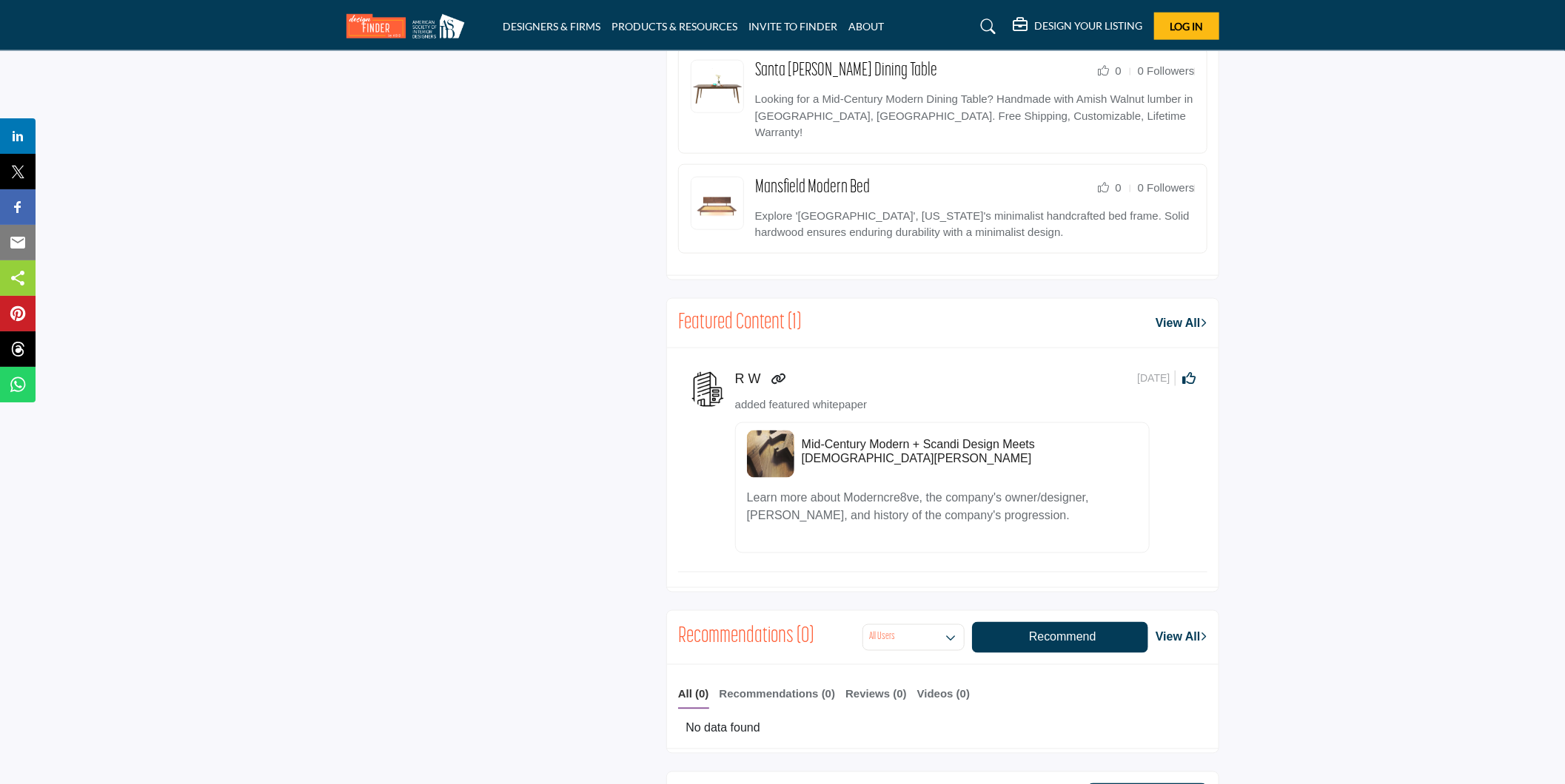
scroll to position [1232, 0]
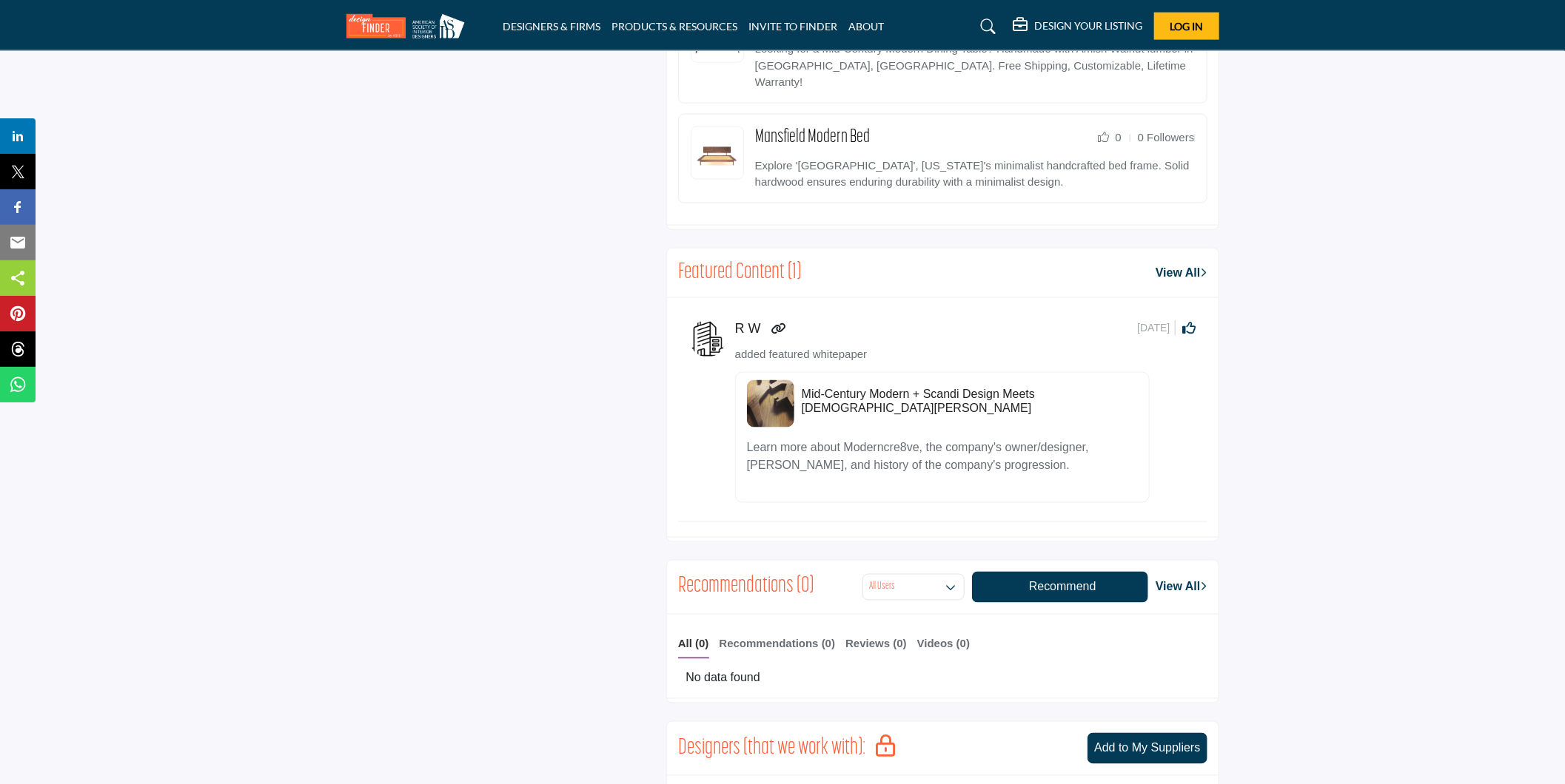
click at [847, 390] on h5 "Mid-Century Modern + Scandi Design Meets [DEMOGRAPHIC_DATA][PERSON_NAME]" at bounding box center [969, 400] width 336 height 28
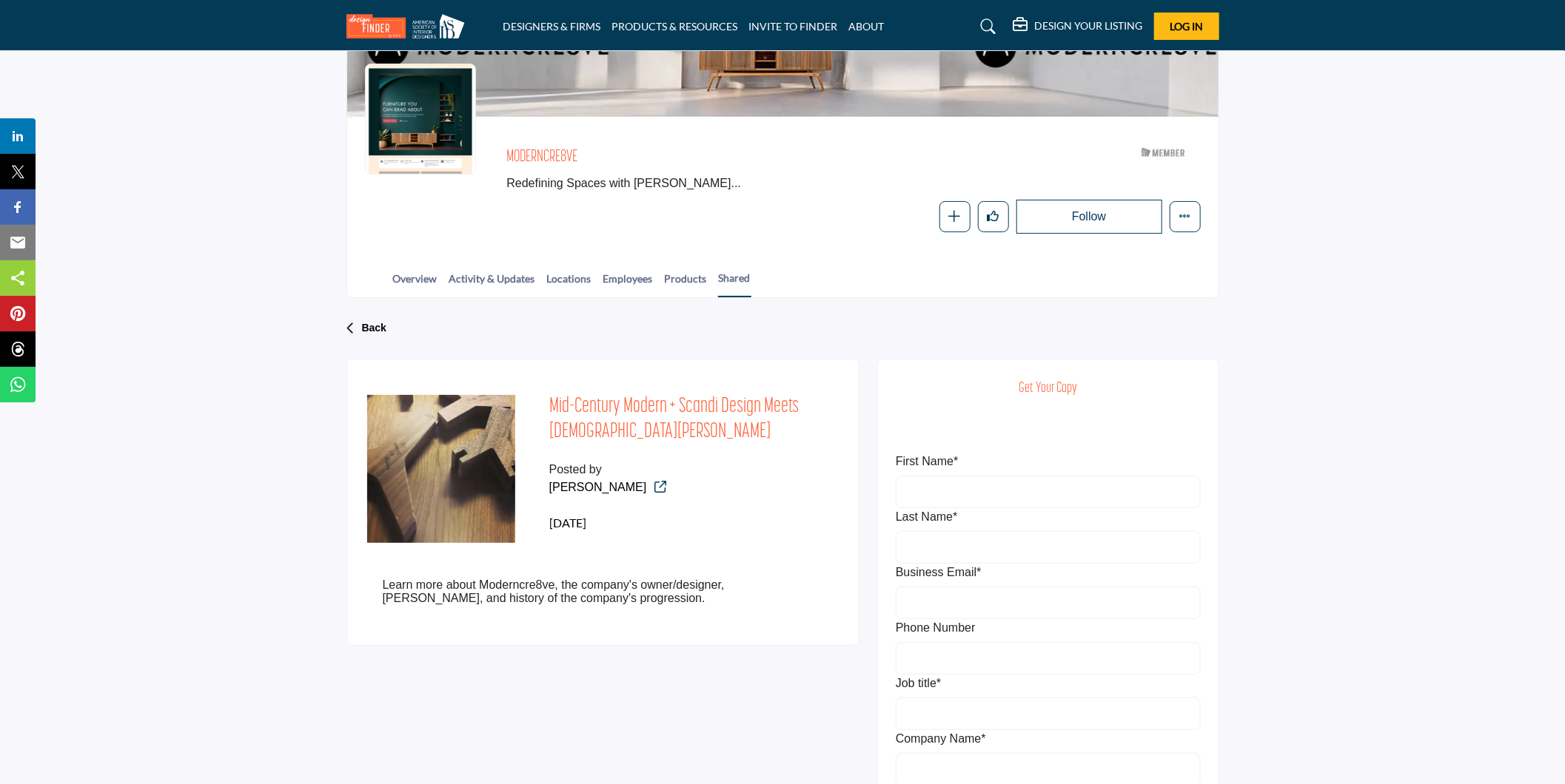
scroll to position [82, 0]
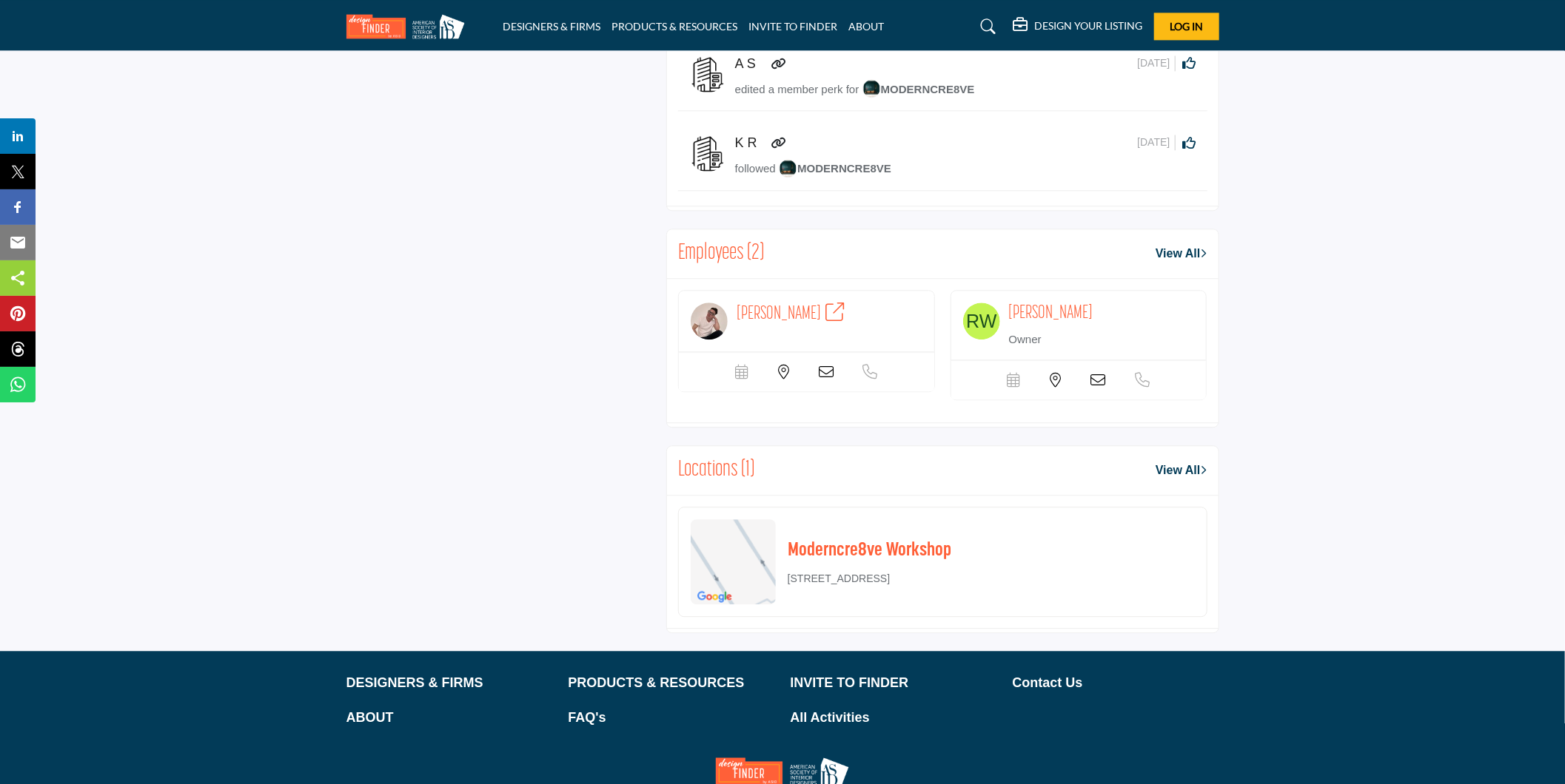
scroll to position [2309, 0]
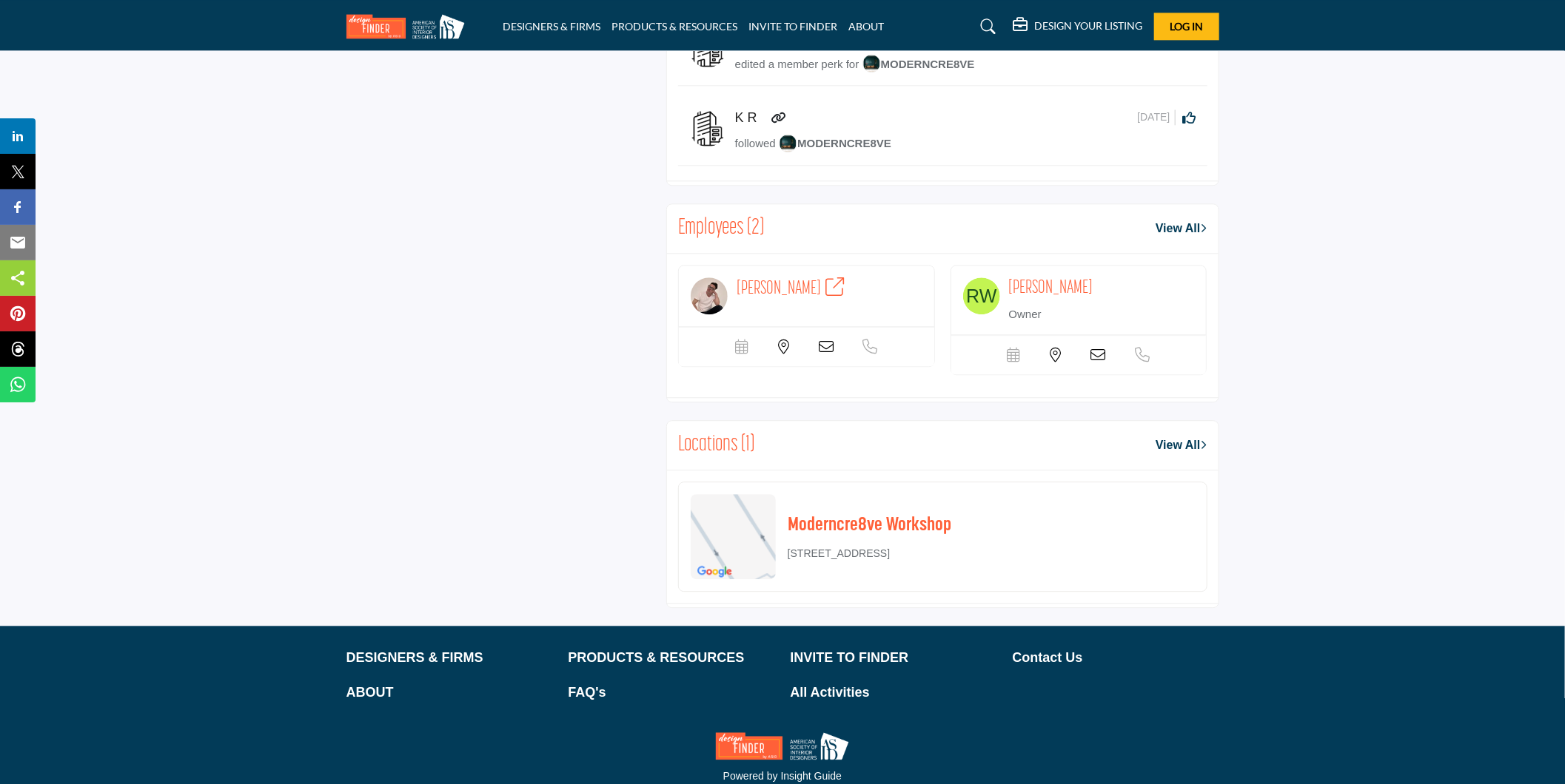
click at [821, 280] on span "[PERSON_NAME]" at bounding box center [779, 288] width 84 height 19
click at [774, 280] on span "[PERSON_NAME]" at bounding box center [779, 288] width 84 height 19
